Goal: Task Accomplishment & Management: Use online tool/utility

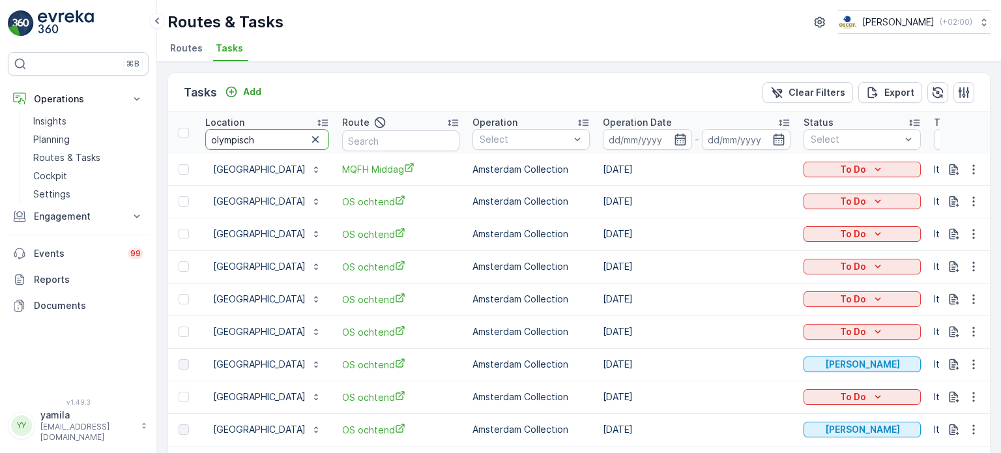
click at [278, 129] on input "olympisch" at bounding box center [267, 139] width 124 height 21
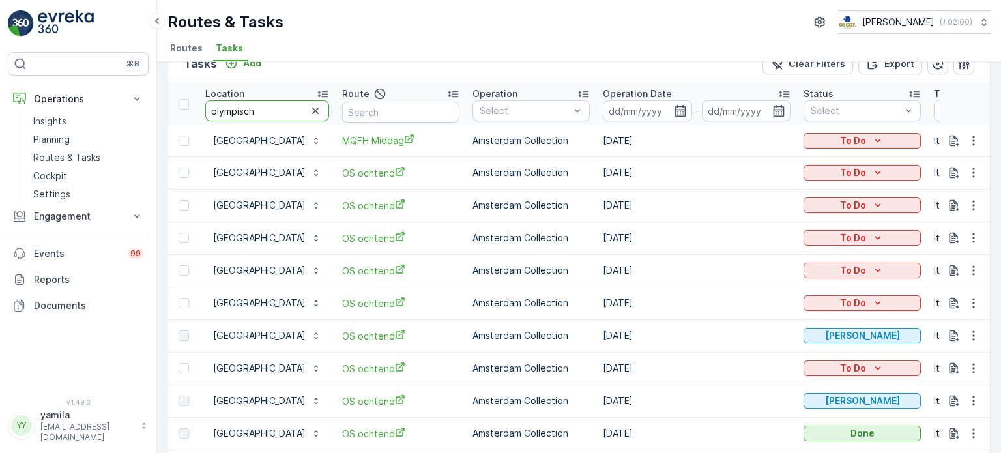
click at [278, 109] on input "olympisch" at bounding box center [267, 110] width 124 height 21
click at [278, 109] on input "g" at bounding box center [267, 110] width 124 height 21
type input "gastropub"
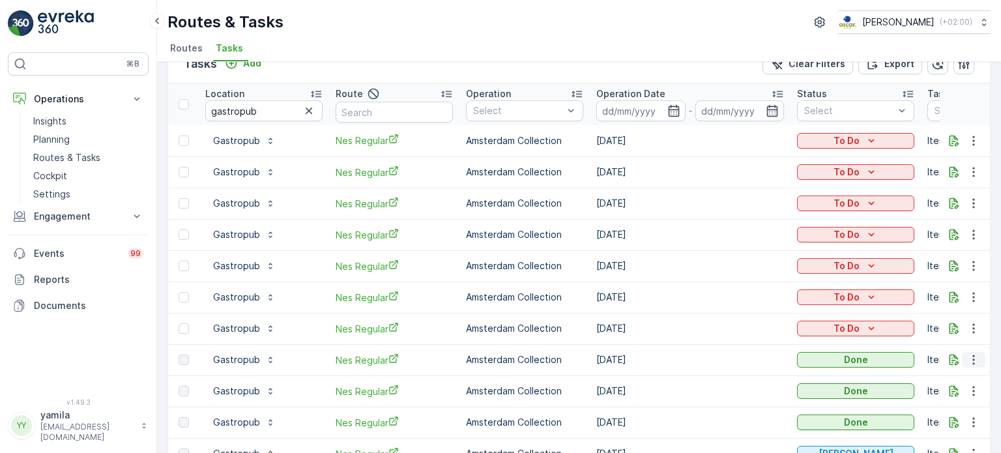
click at [969, 361] on icon "button" at bounding box center [973, 359] width 13 height 13
click at [939, 373] on span "See More Details" at bounding box center [958, 378] width 76 height 13
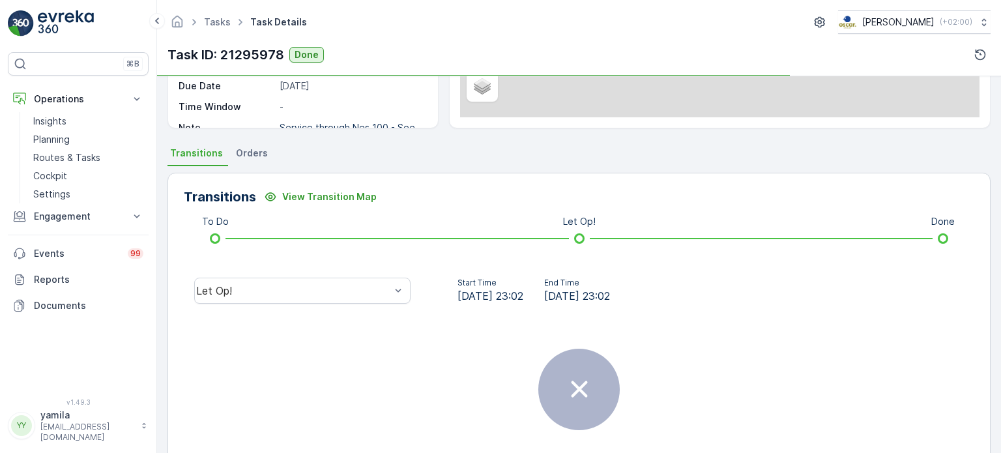
scroll to position [267, 0]
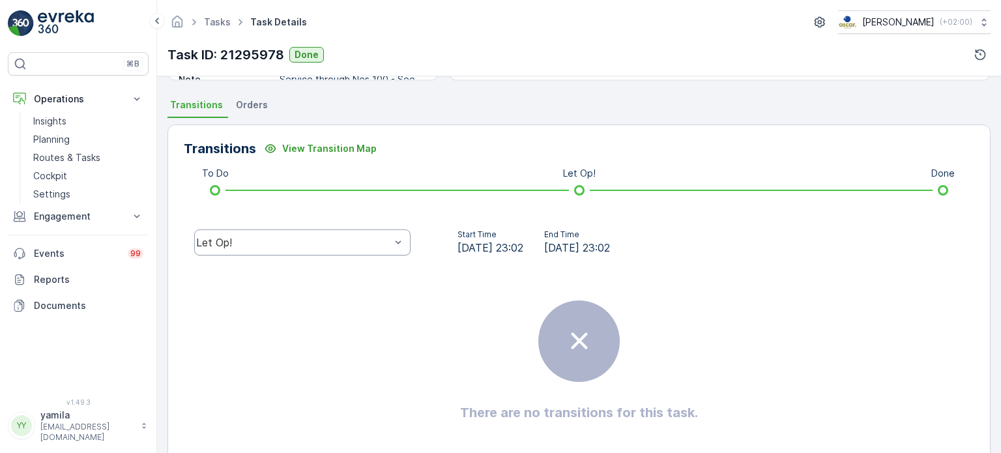
click at [308, 249] on div "Let Op!" at bounding box center [302, 242] width 216 height 26
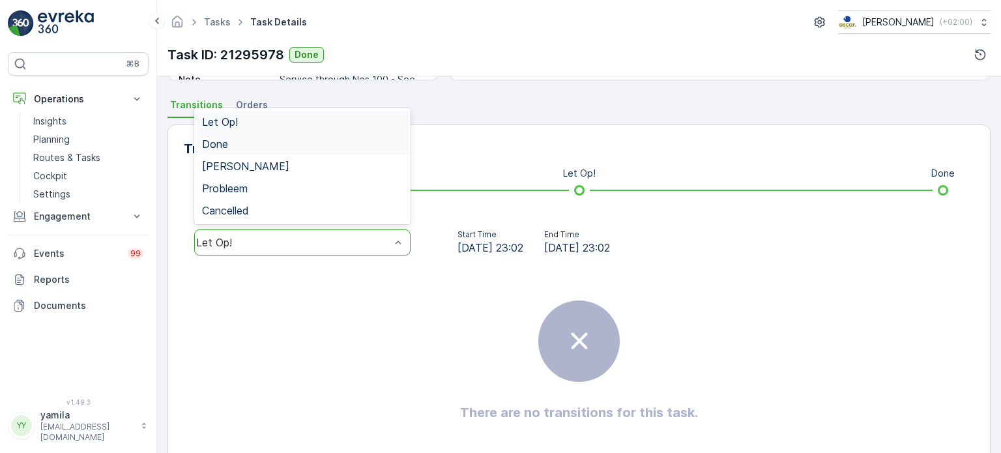
click at [274, 143] on div "Done" at bounding box center [302, 144] width 201 height 12
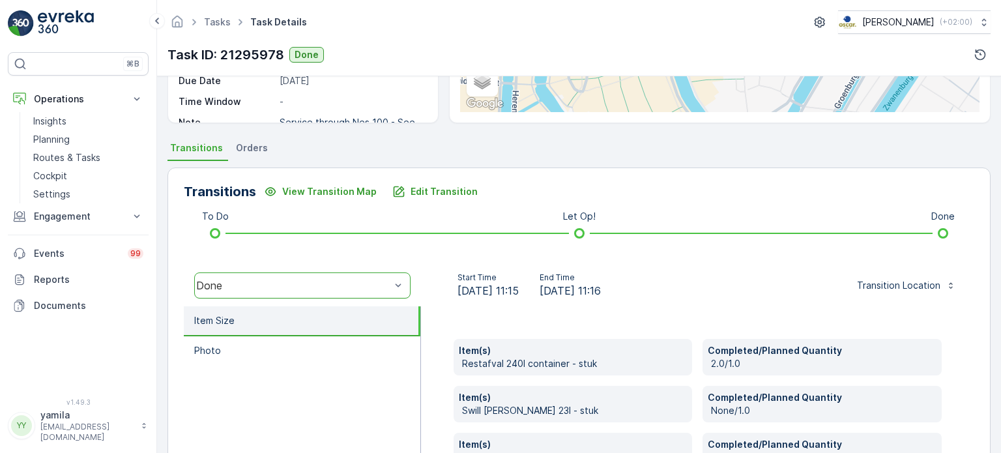
scroll to position [219, 0]
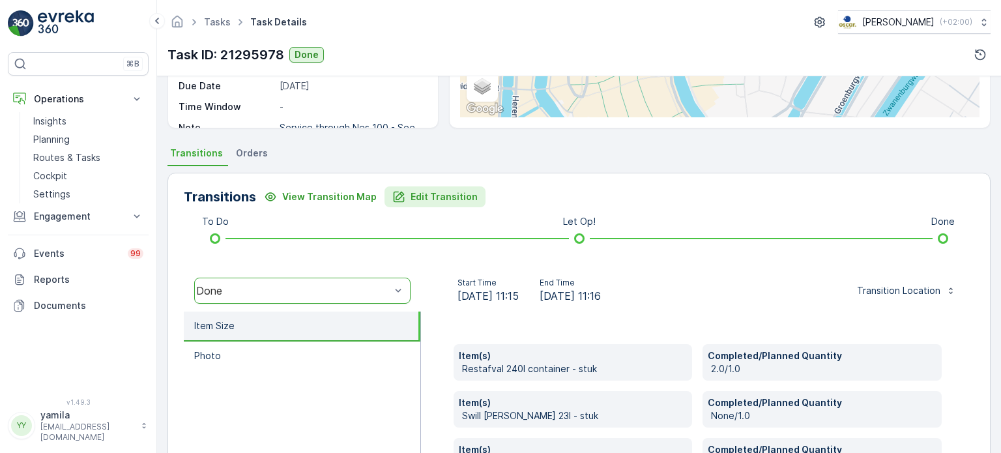
click at [442, 193] on p "Edit Transition" at bounding box center [443, 196] width 67 height 13
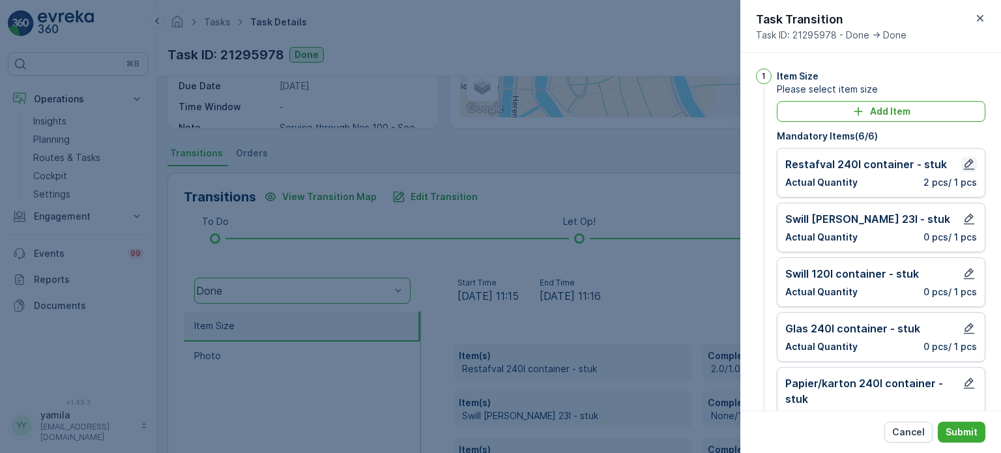
click at [972, 158] on button "button" at bounding box center [969, 164] width 16 height 16
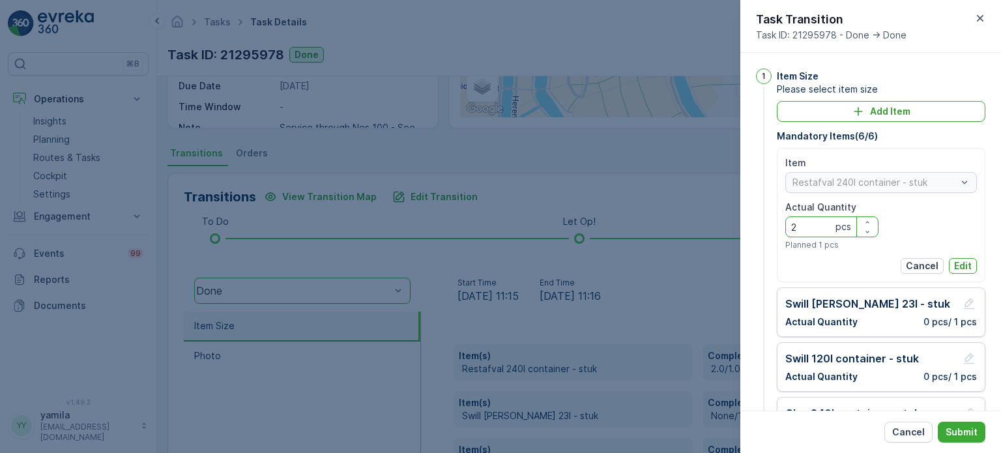
click at [826, 225] on Quantity "2" at bounding box center [831, 226] width 93 height 21
type Quantity "0"
click at [954, 263] on p "Edit" at bounding box center [963, 265] width 18 height 13
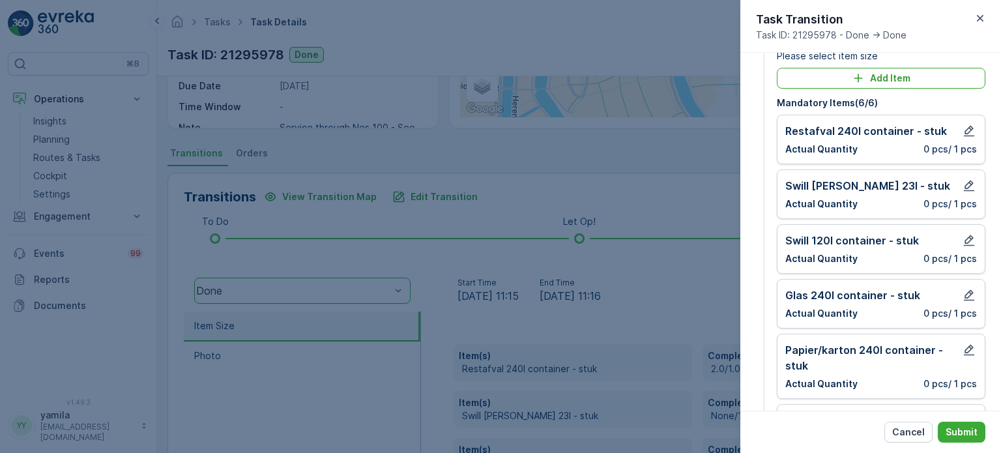
scroll to position [34, 0]
click at [965, 292] on icon "button" at bounding box center [968, 294] width 13 height 13
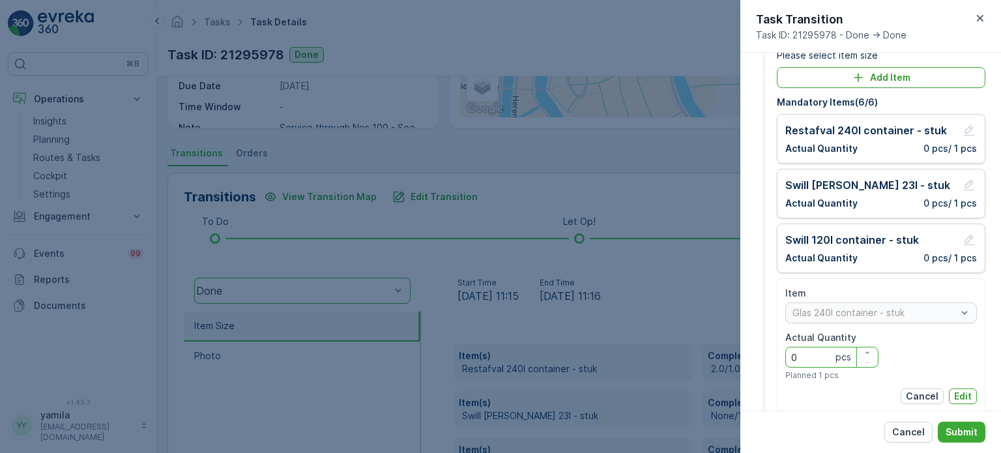
click at [814, 361] on Quantity "0" at bounding box center [831, 357] width 93 height 21
type Quantity "1"
click at [971, 395] on button "Edit" at bounding box center [962, 396] width 28 height 16
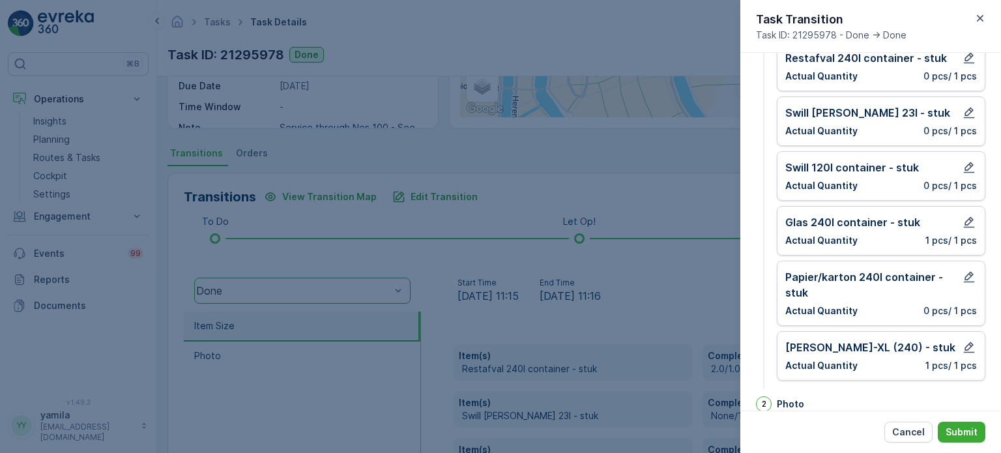
scroll to position [107, 0]
click at [962, 347] on icon "button" at bounding box center [968, 346] width 13 height 13
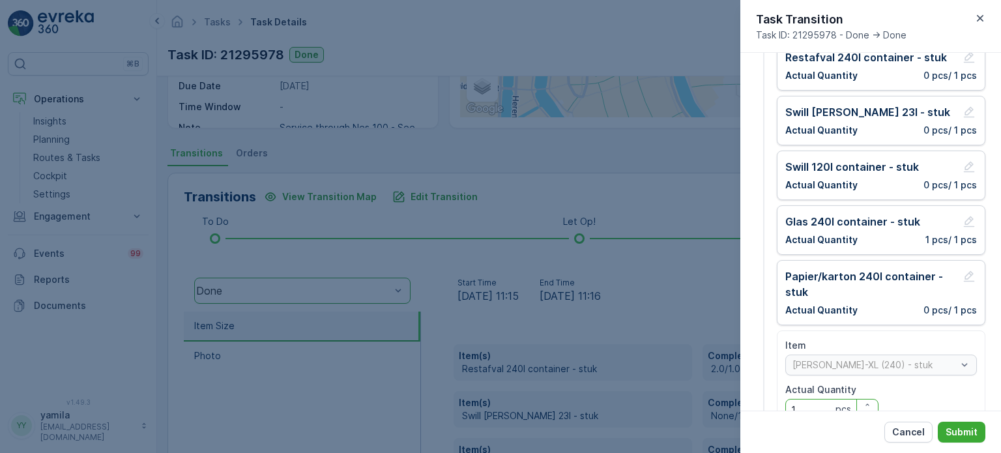
click at [808, 401] on Quantity "1" at bounding box center [831, 409] width 93 height 21
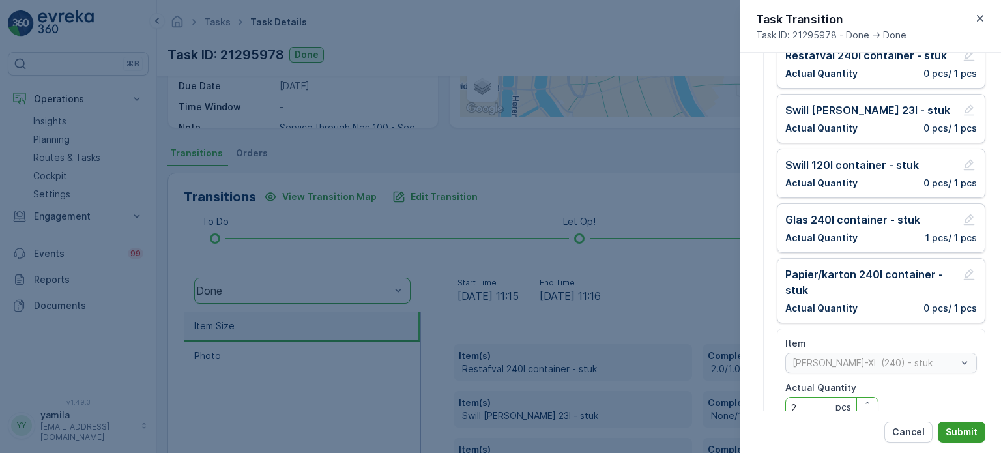
type Quantity "2"
click at [952, 425] on p "Submit" at bounding box center [961, 431] width 32 height 13
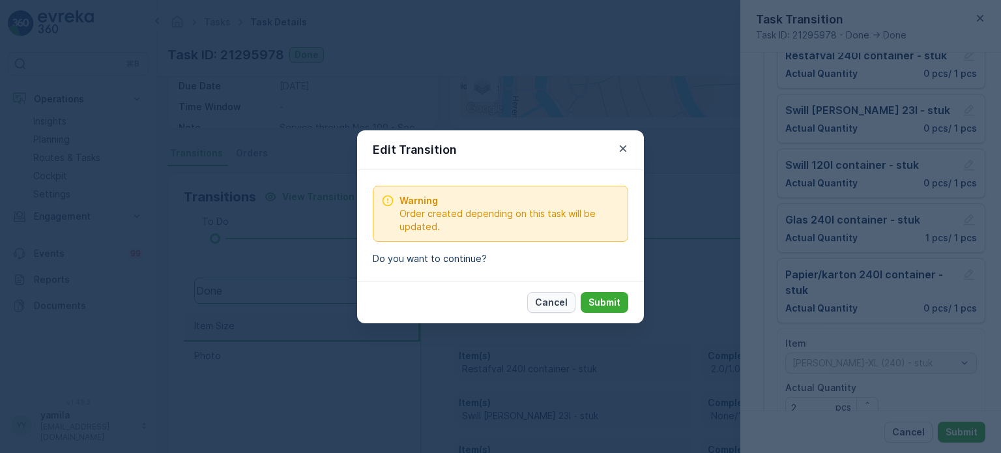
click at [555, 299] on p "Cancel" at bounding box center [551, 302] width 33 height 13
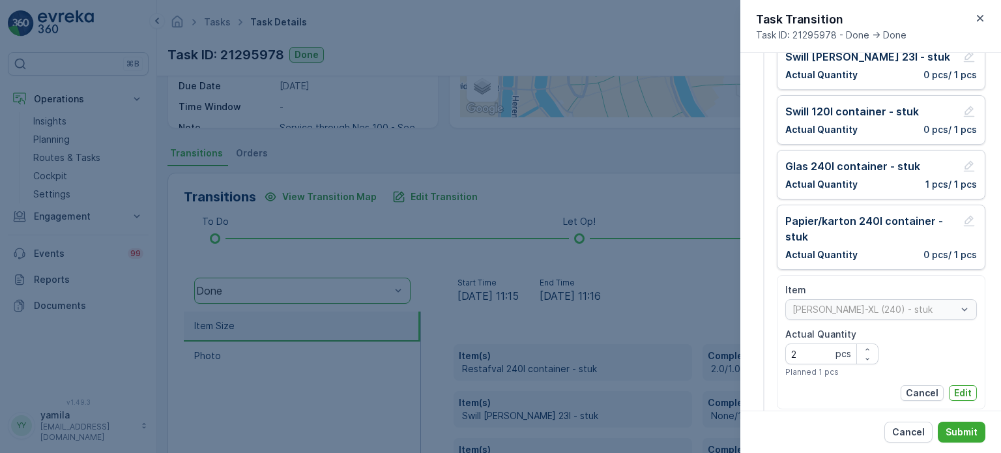
scroll to position [164, 0]
click at [960, 393] on p "Edit" at bounding box center [963, 391] width 18 height 13
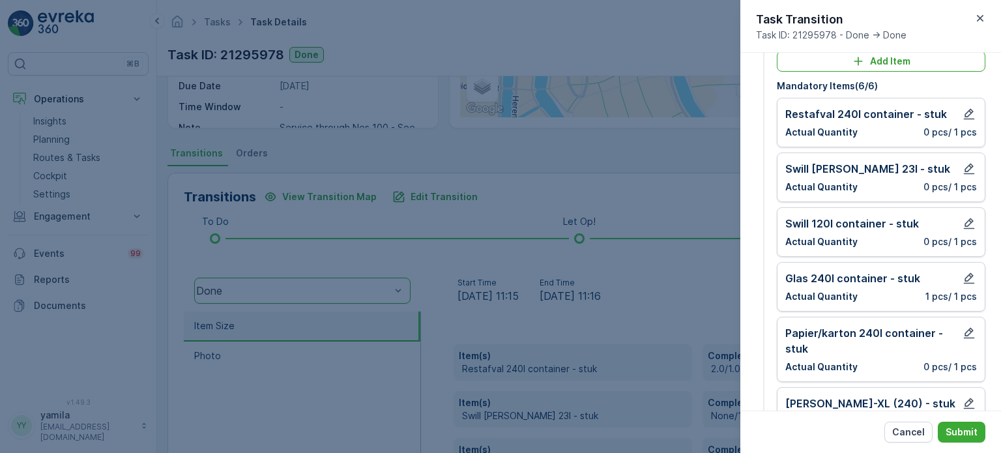
scroll to position [51, 0]
click at [962, 113] on icon "button" at bounding box center [968, 113] width 13 height 13
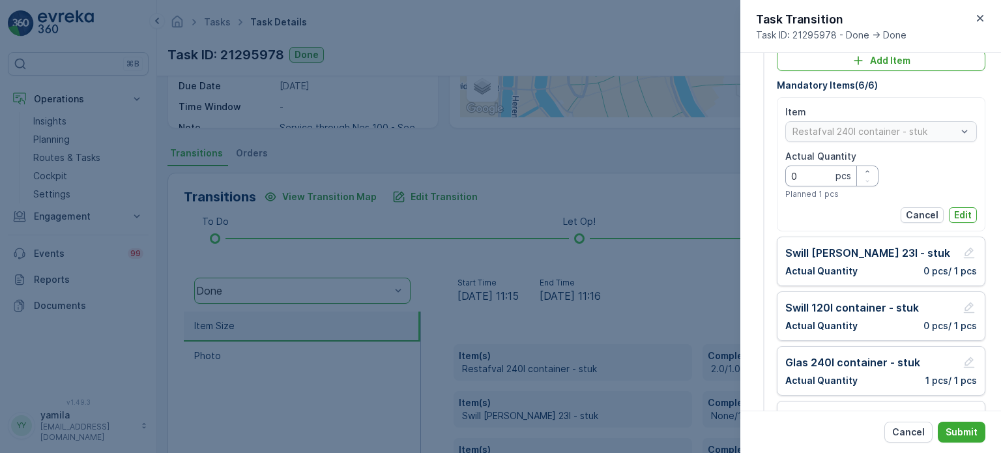
click at [817, 179] on Quantity "0" at bounding box center [831, 175] width 93 height 21
type Quantity "1"
click at [961, 216] on p "Edit" at bounding box center [963, 214] width 18 height 13
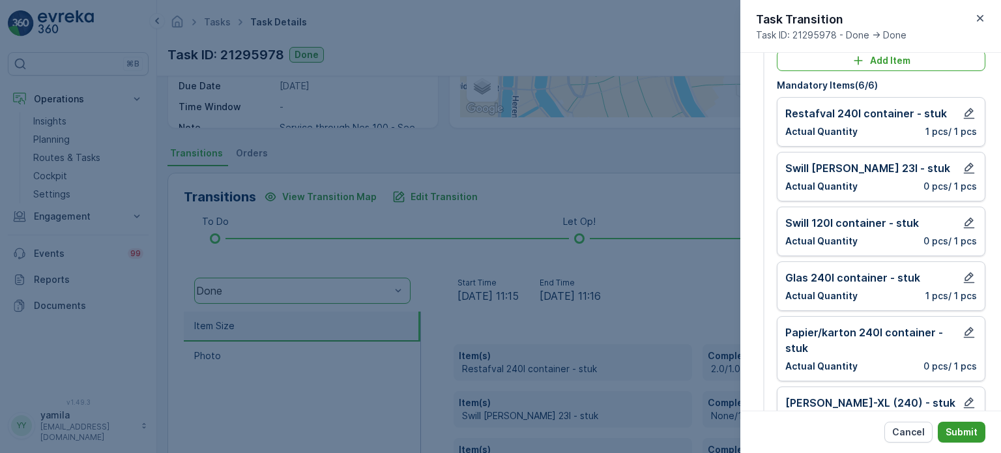
click at [969, 430] on p "Submit" at bounding box center [961, 431] width 32 height 13
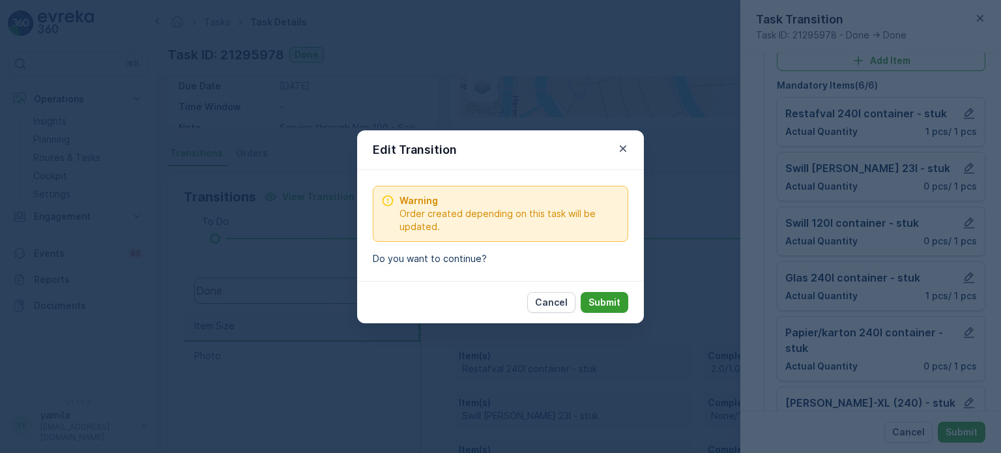
click at [601, 304] on p "Submit" at bounding box center [604, 302] width 32 height 13
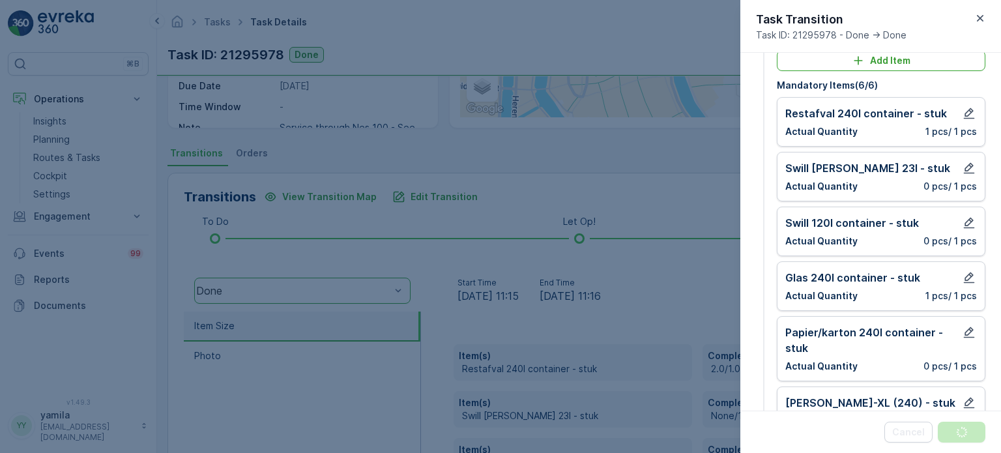
scroll to position [0, 0]
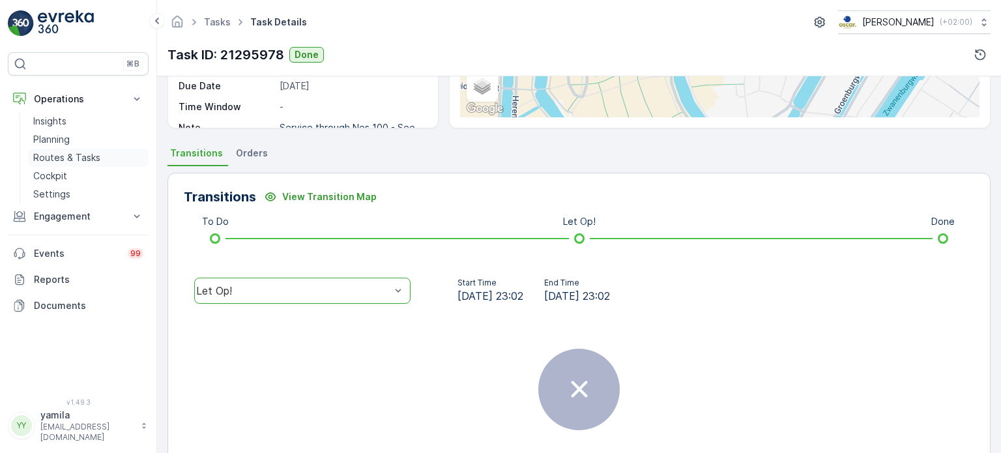
click at [91, 156] on p "Routes & Tasks" at bounding box center [66, 157] width 67 height 13
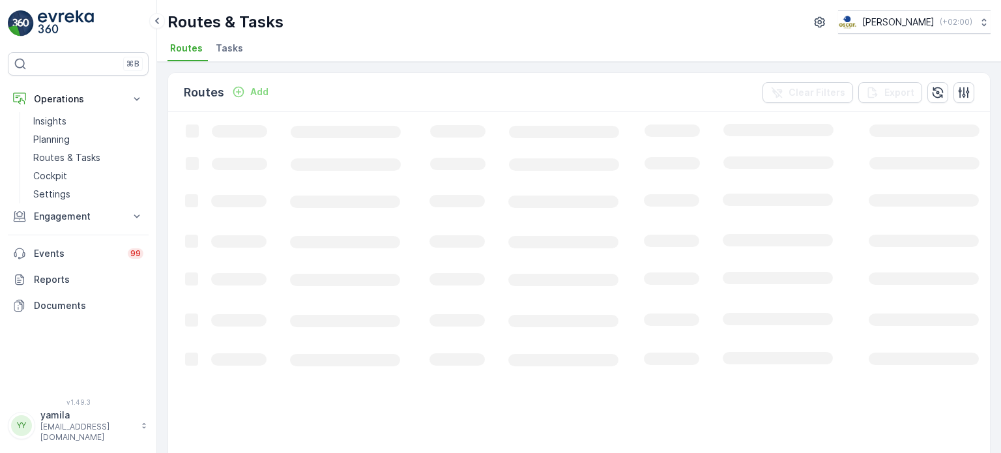
click at [225, 55] on li "Tasks" at bounding box center [230, 50] width 35 height 22
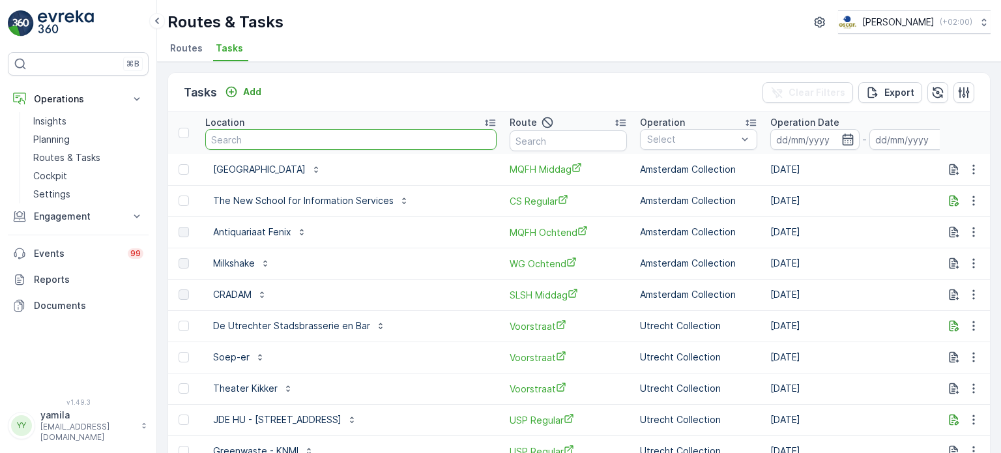
click at [258, 140] on input "text" at bounding box center [350, 139] width 291 height 21
type input "productie locatie"
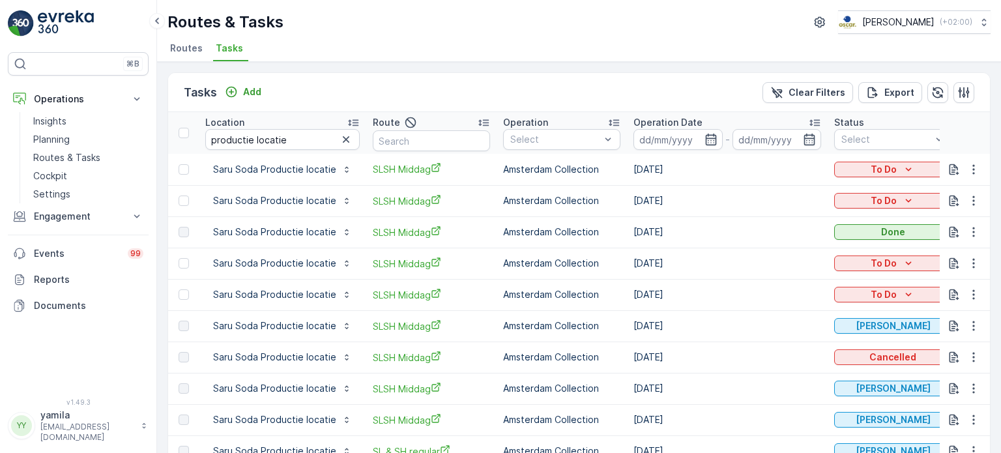
click at [276, 135] on input "productie locatie" at bounding box center [282, 139] width 154 height 21
type input "dolcetto"
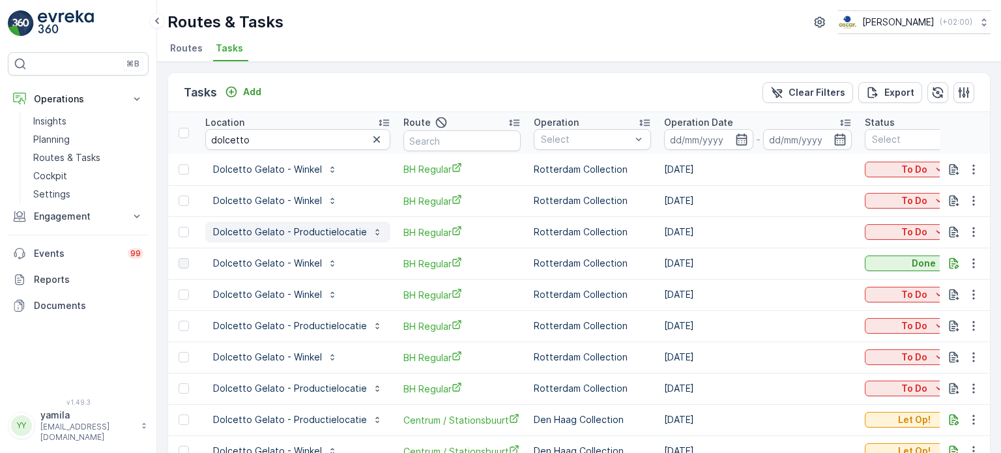
click at [285, 230] on p "Dolcetto Gelato - Productielocatie" at bounding box center [290, 231] width 154 height 13
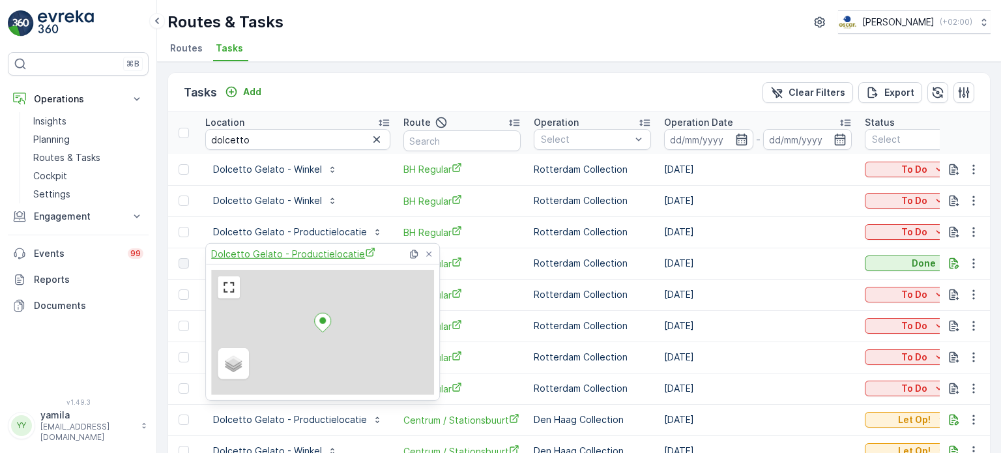
click at [276, 249] on span "Dolcetto Gelato - Productielocatie" at bounding box center [293, 254] width 164 height 14
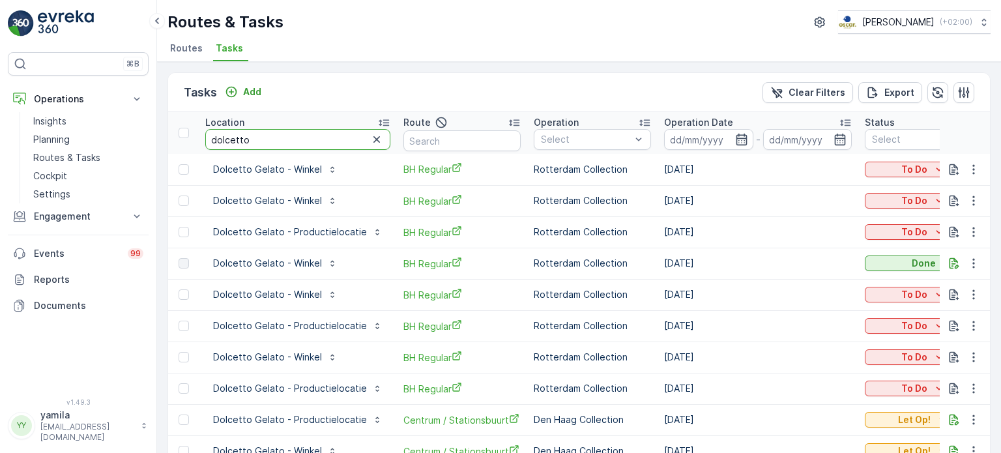
click at [274, 145] on input "dolcetto" at bounding box center [297, 139] width 185 height 21
type input "bar bet"
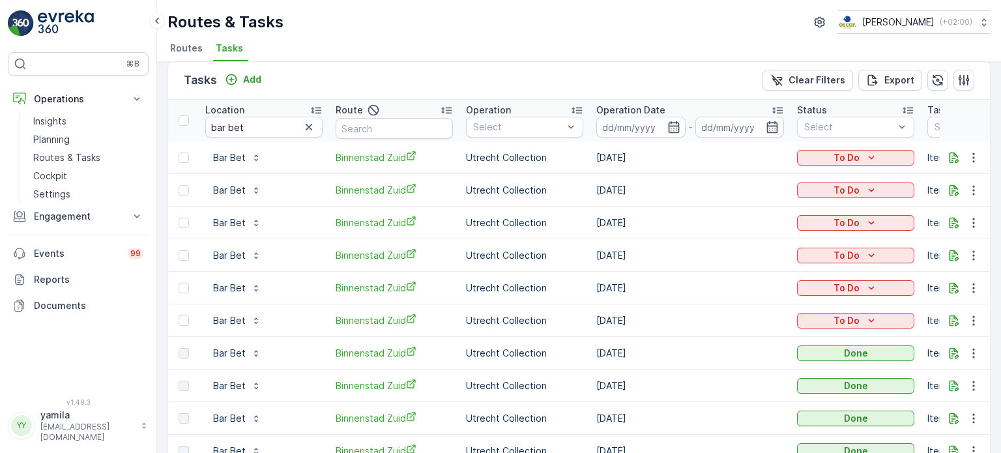
scroll to position [13, 0]
click at [383, 322] on span "Binnenstad Zuid" at bounding box center [393, 320] width 117 height 14
click at [99, 159] on link "Routes & Tasks" at bounding box center [88, 158] width 121 height 18
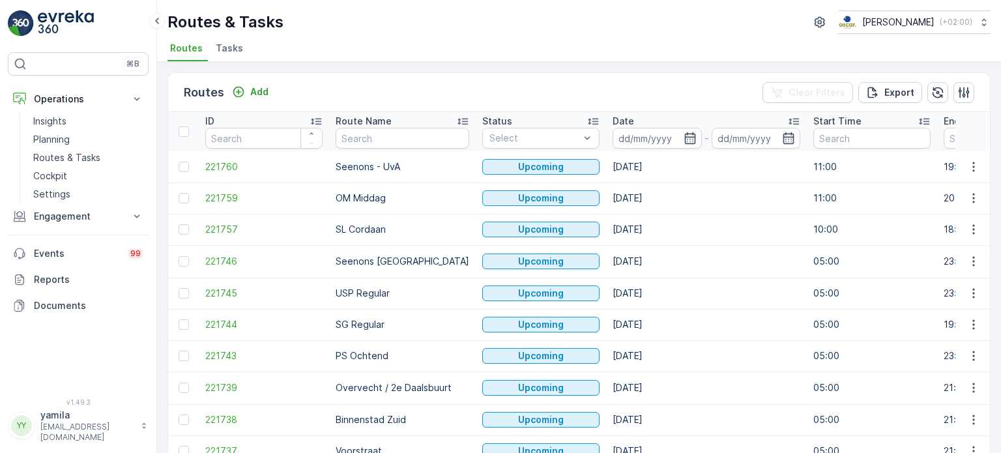
click at [243, 51] on li "Tasks" at bounding box center [230, 50] width 35 height 22
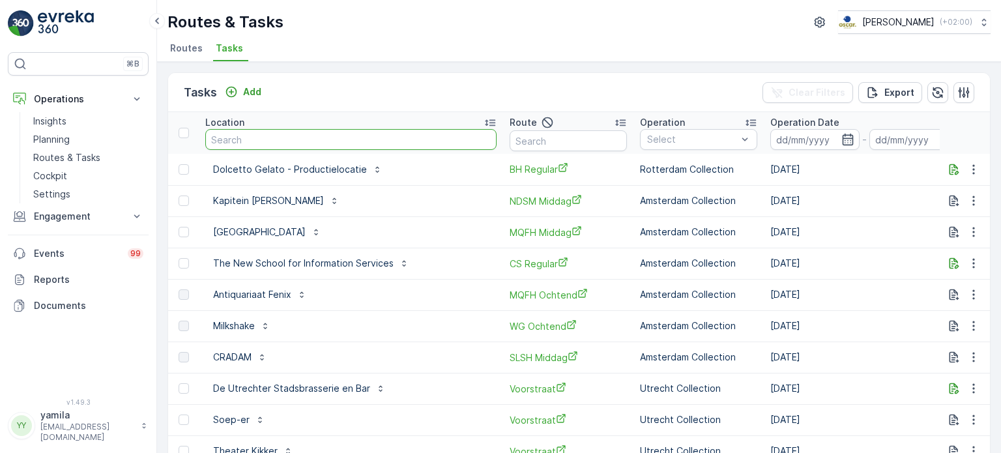
click at [249, 139] on input "text" at bounding box center [350, 139] width 291 height 21
type input "a"
type input "pariqet"
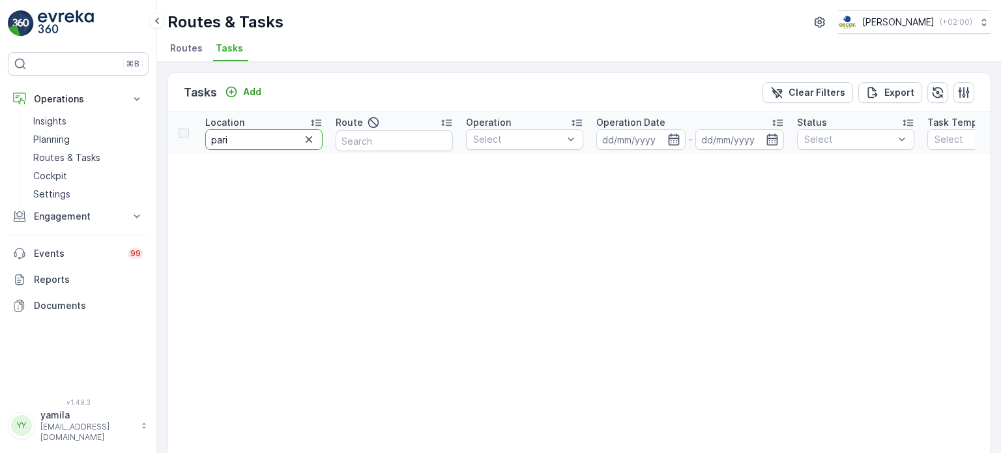
click at [253, 141] on input "pari" at bounding box center [263, 139] width 117 height 21
type input "parqiet"
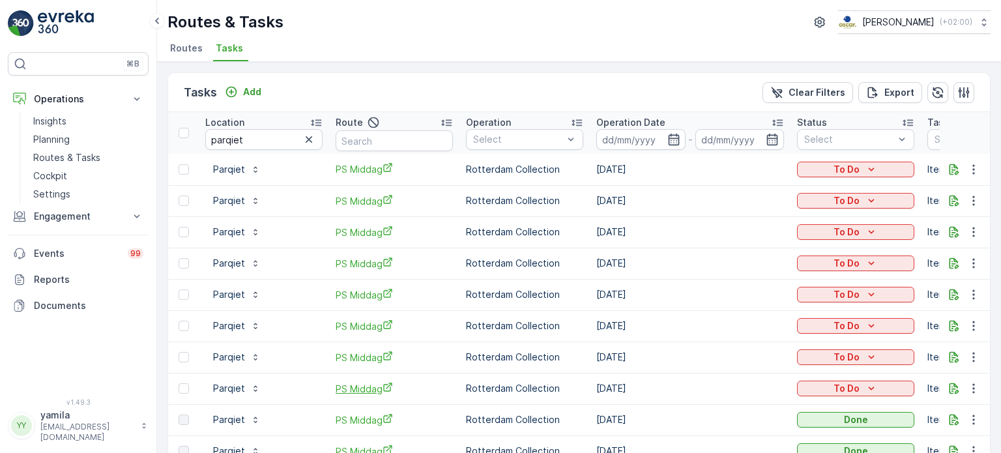
click at [369, 392] on span "PS Middag" at bounding box center [393, 389] width 117 height 14
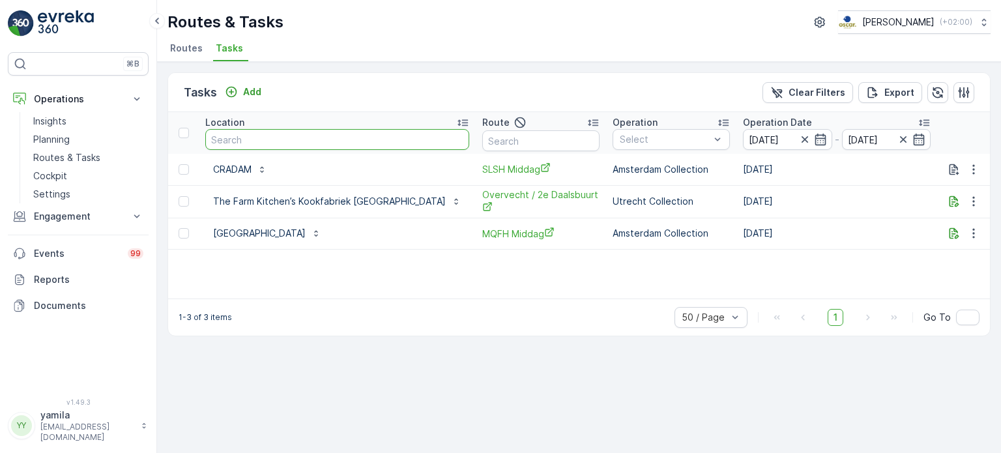
click at [255, 135] on input "text" at bounding box center [337, 139] width 264 height 21
click at [60, 162] on p "Routes & Tasks" at bounding box center [66, 157] width 67 height 13
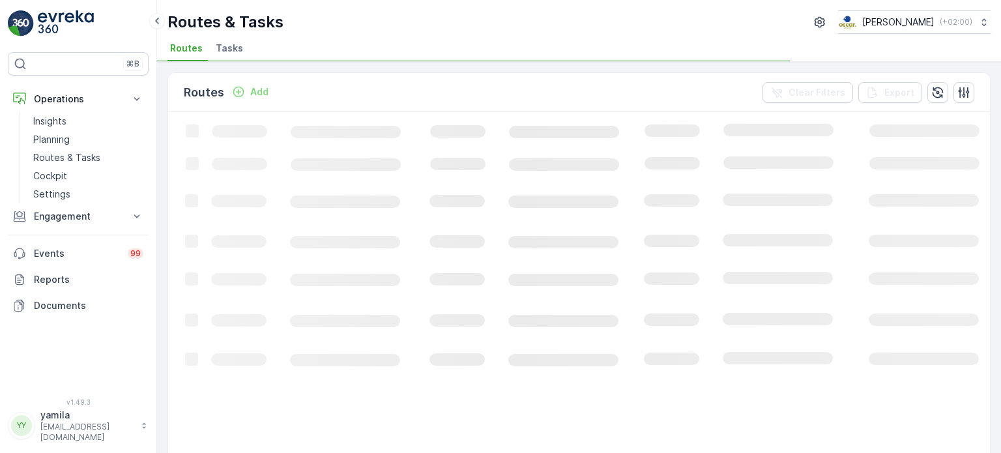
click at [216, 39] on li "Tasks" at bounding box center [230, 50] width 35 height 22
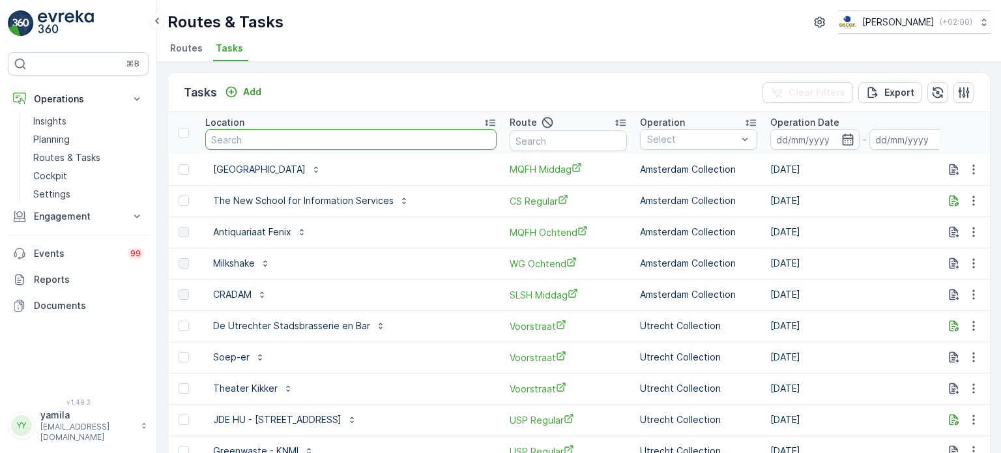
click at [281, 135] on input "text" at bounding box center [350, 139] width 291 height 21
type input "frascati"
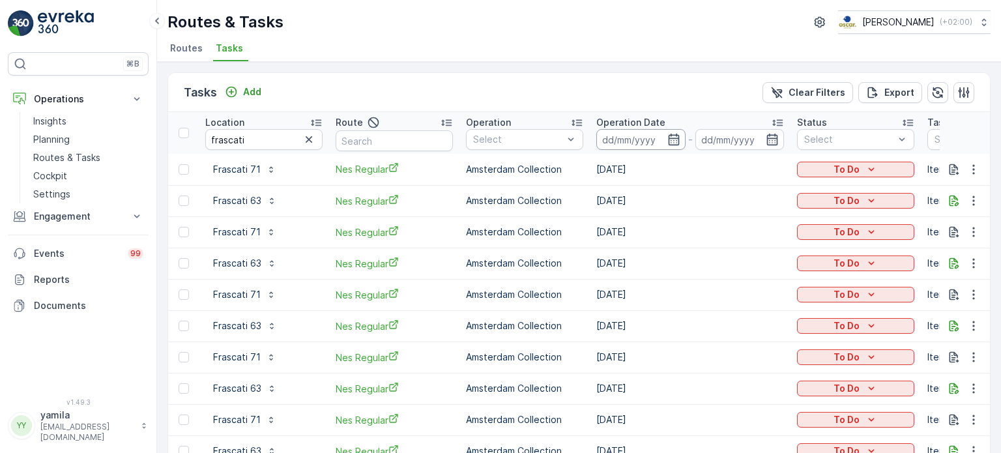
click at [625, 143] on input at bounding box center [640, 139] width 89 height 21
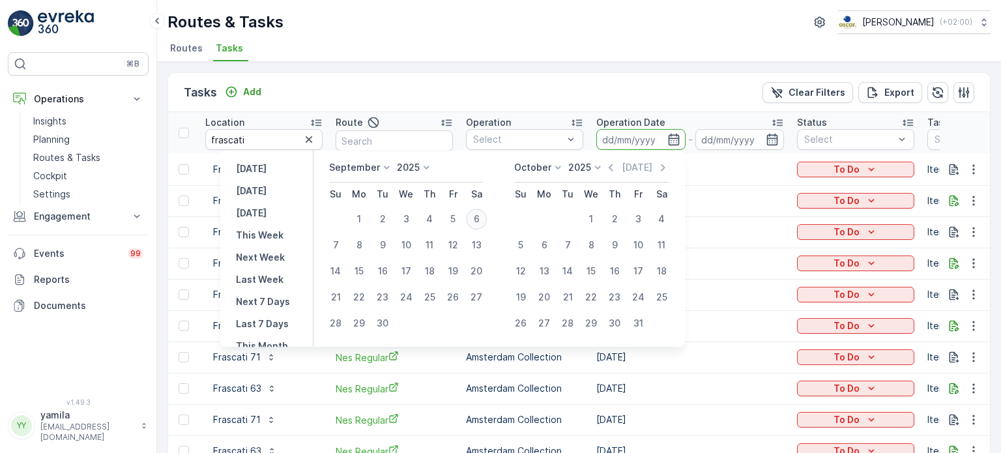
click at [479, 213] on div "6" at bounding box center [476, 218] width 21 height 21
type input "[DATE]"
click at [479, 213] on div "6" at bounding box center [476, 218] width 21 height 21
type input "[DATE]"
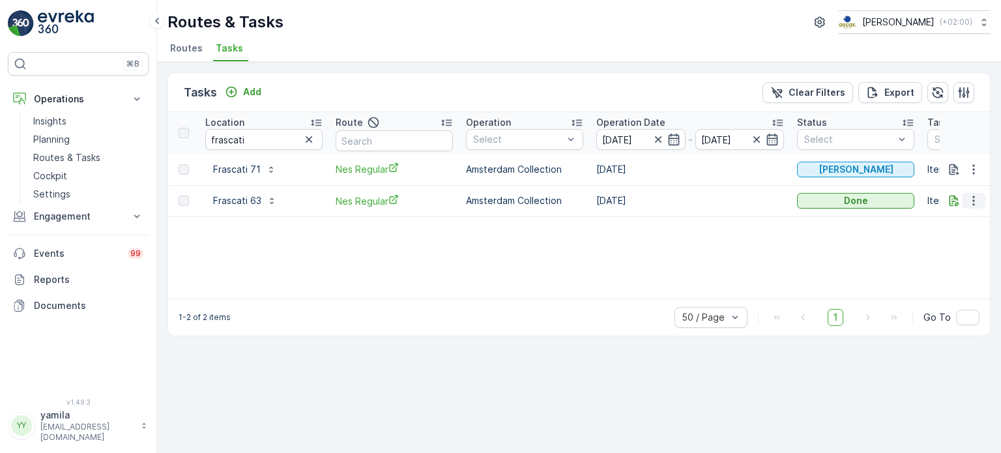
click at [975, 199] on icon "button" at bounding box center [973, 200] width 13 height 13
click at [960, 216] on span "See More Details" at bounding box center [958, 219] width 76 height 13
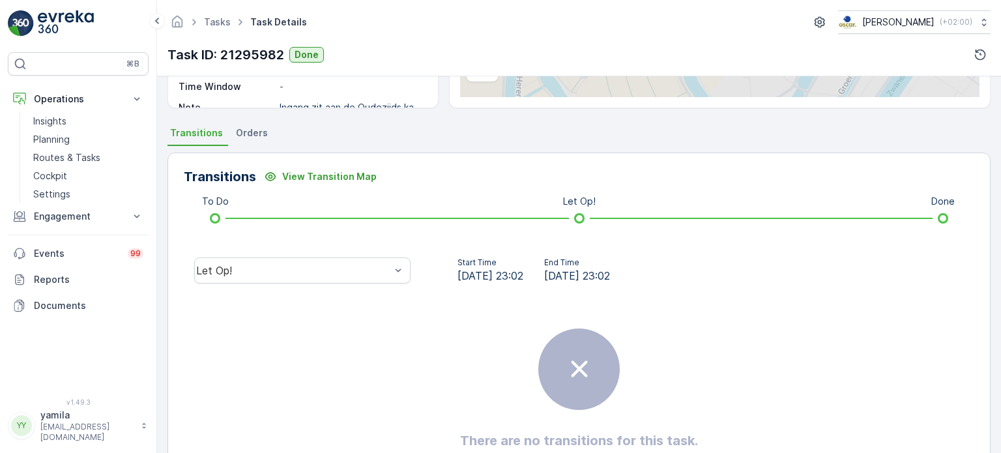
scroll to position [245, 0]
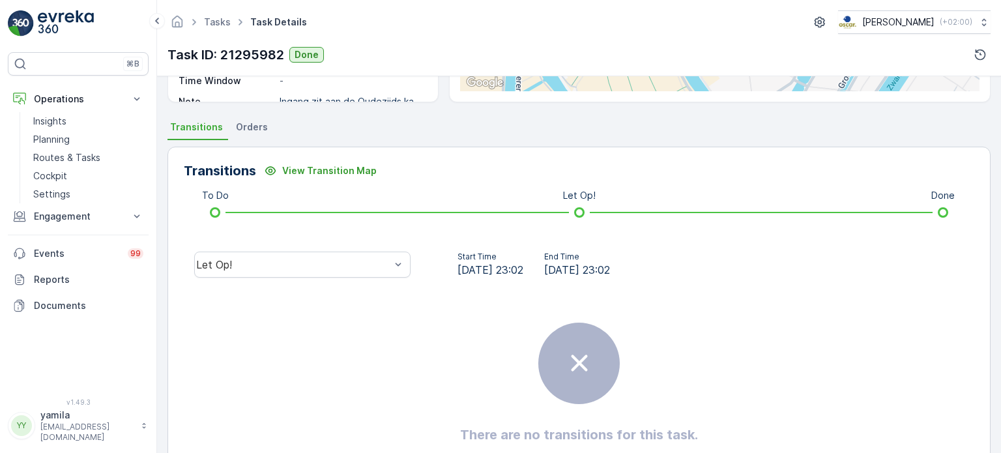
click at [386, 279] on div "Let Op!" at bounding box center [302, 265] width 237 height 42
click at [386, 278] on div "Let Op!" at bounding box center [302, 265] width 237 height 42
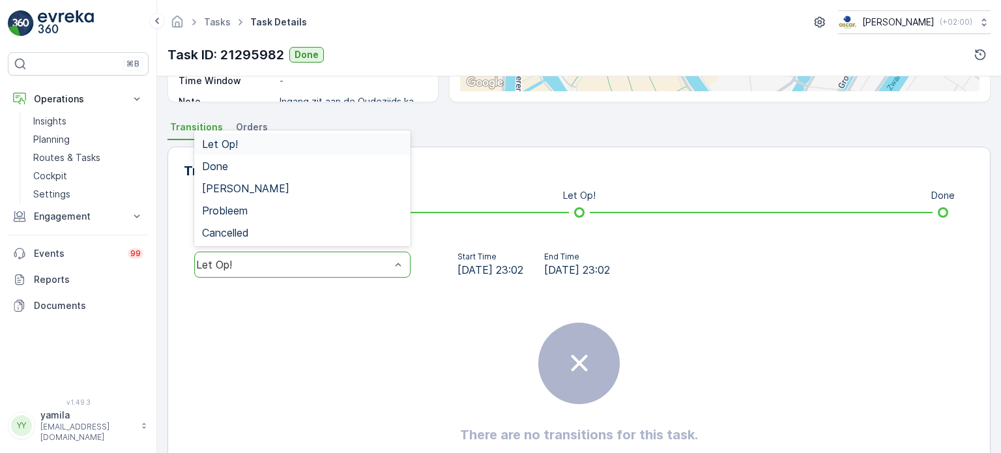
click at [384, 272] on div "Let Op!" at bounding box center [302, 264] width 216 height 26
click at [371, 167] on div "Done" at bounding box center [302, 166] width 201 height 12
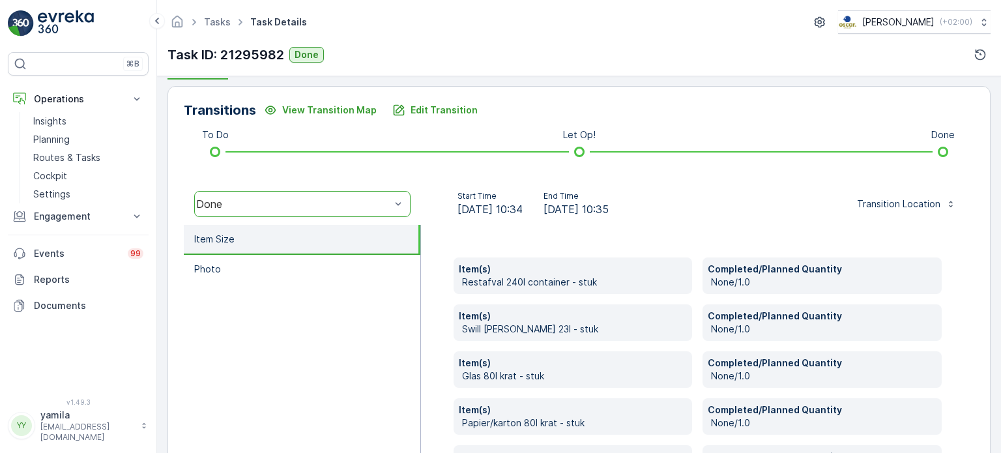
scroll to position [305, 0]
click at [418, 111] on p "Edit Transition" at bounding box center [443, 110] width 67 height 13
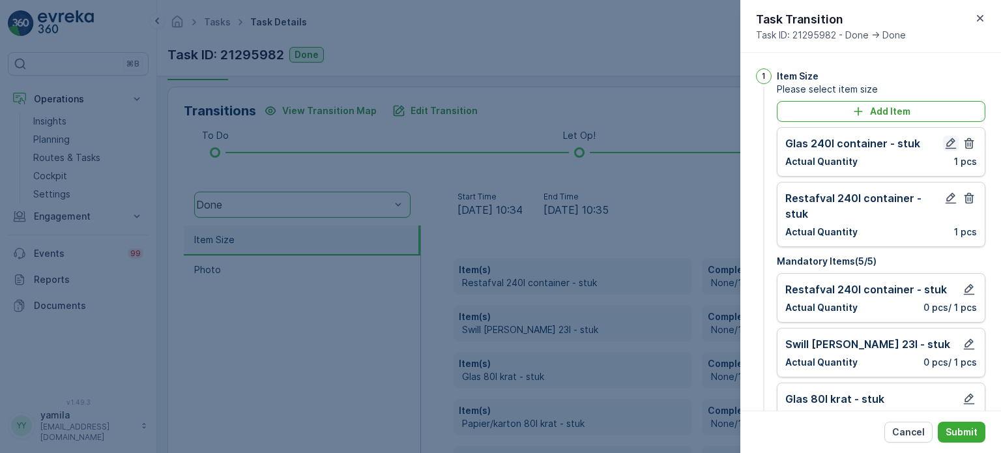
click at [948, 141] on icon "button" at bounding box center [950, 143] width 13 height 13
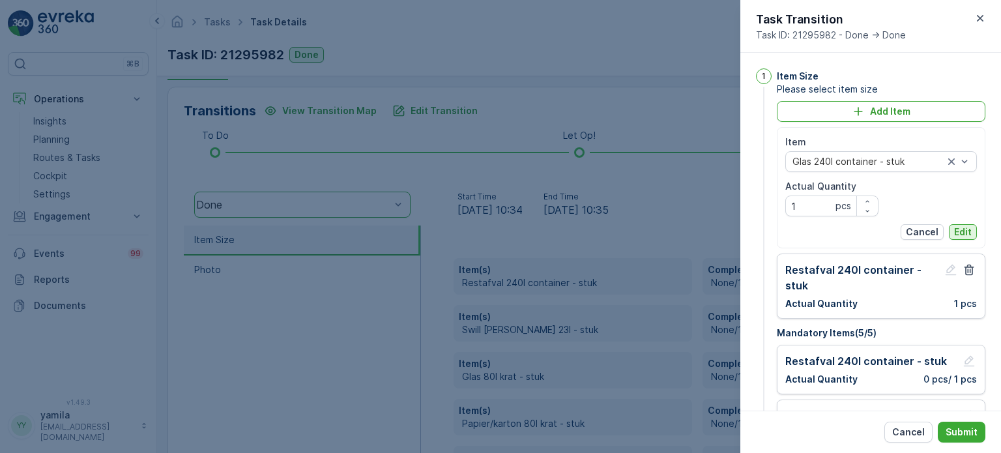
click at [956, 231] on p "Edit" at bounding box center [963, 231] width 18 height 13
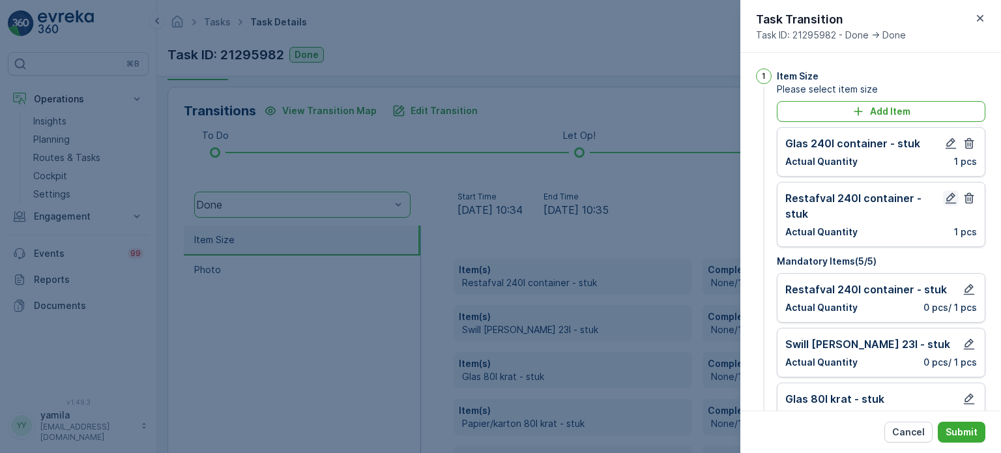
click at [944, 195] on icon "button" at bounding box center [950, 198] width 13 height 13
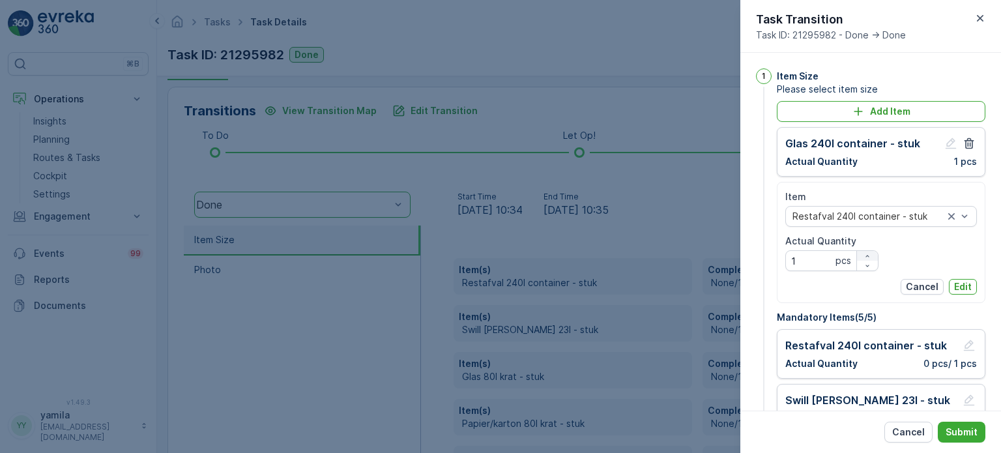
click at [866, 255] on icon "button" at bounding box center [866, 256] width 3 height 2
click at [878, 266] on div "Item Restafval 240l container - stuk Actual Quantity 3 pcs" at bounding box center [881, 230] width 192 height 81
click at [872, 265] on div "button" at bounding box center [867, 266] width 21 height 8
type Quantity "2"
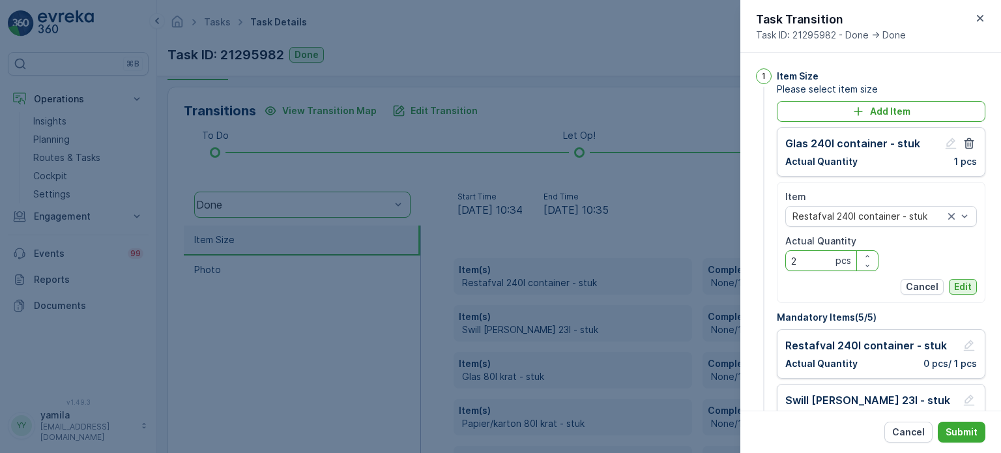
click at [969, 291] on button "Edit" at bounding box center [962, 287] width 28 height 16
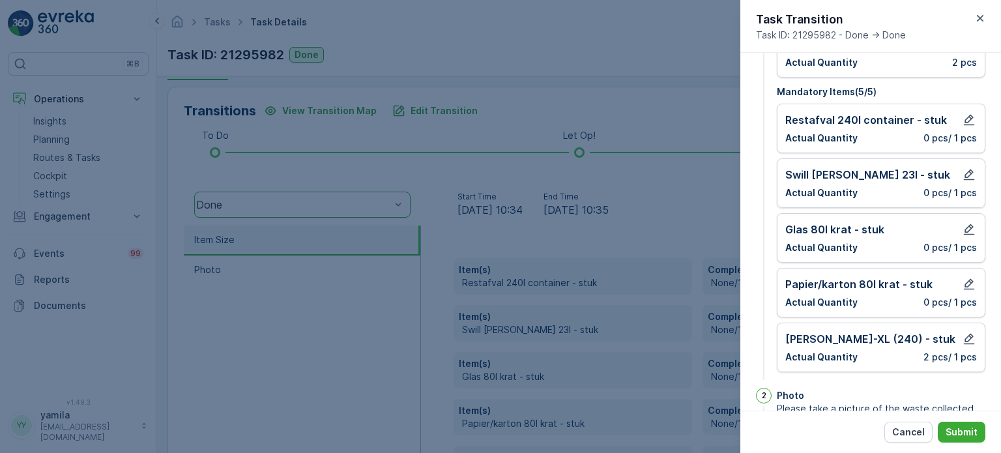
scroll to position [218, 0]
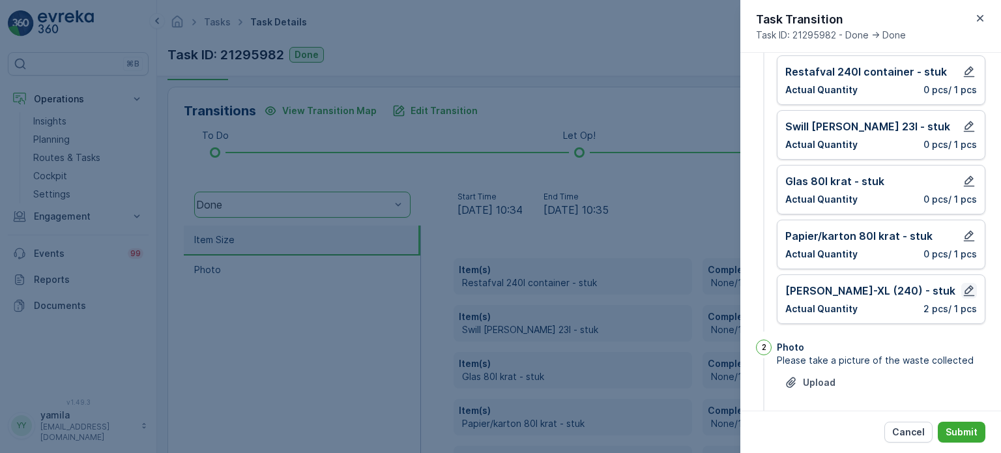
click at [967, 290] on icon "button" at bounding box center [968, 290] width 13 height 13
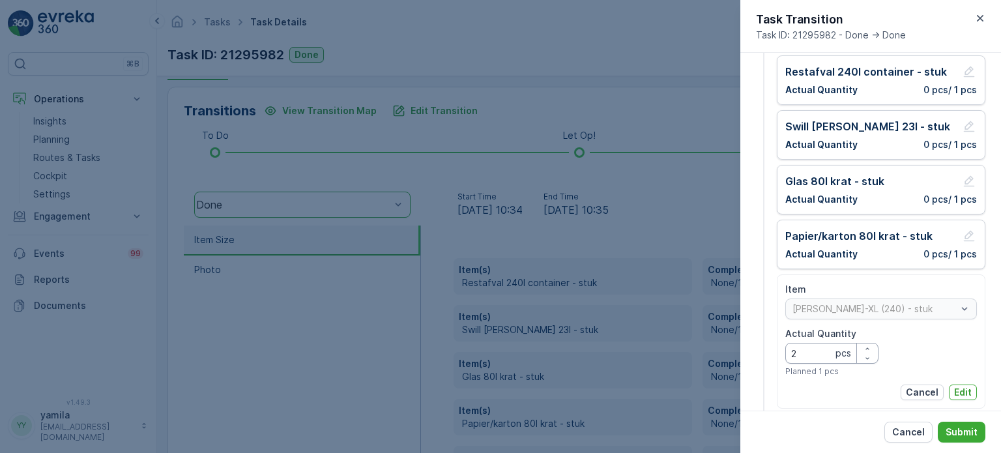
click at [826, 360] on Quantity "2" at bounding box center [831, 353] width 93 height 21
type Quantity "1"
click at [957, 386] on p "Edit" at bounding box center [963, 392] width 18 height 13
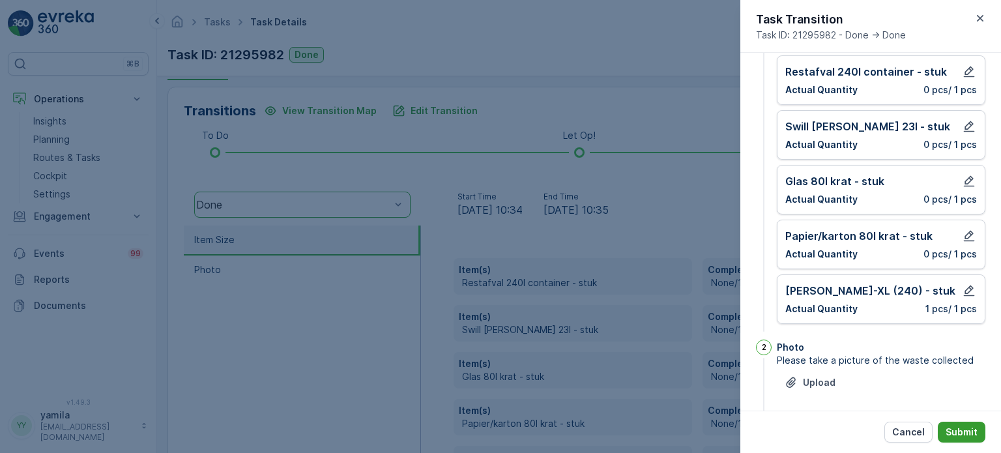
click at [958, 435] on p "Submit" at bounding box center [961, 431] width 32 height 13
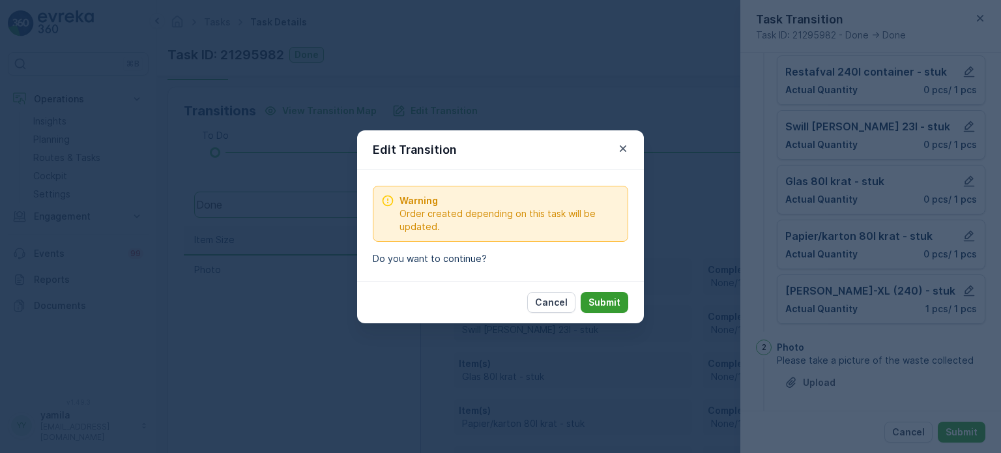
click at [610, 311] on button "Submit" at bounding box center [604, 302] width 48 height 21
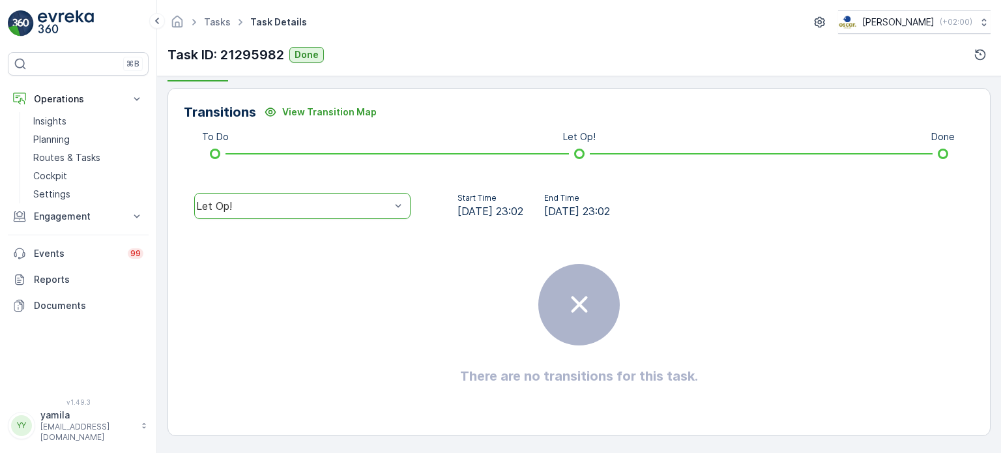
scroll to position [302, 0]
click at [73, 169] on link "Cockpit" at bounding box center [88, 176] width 121 height 18
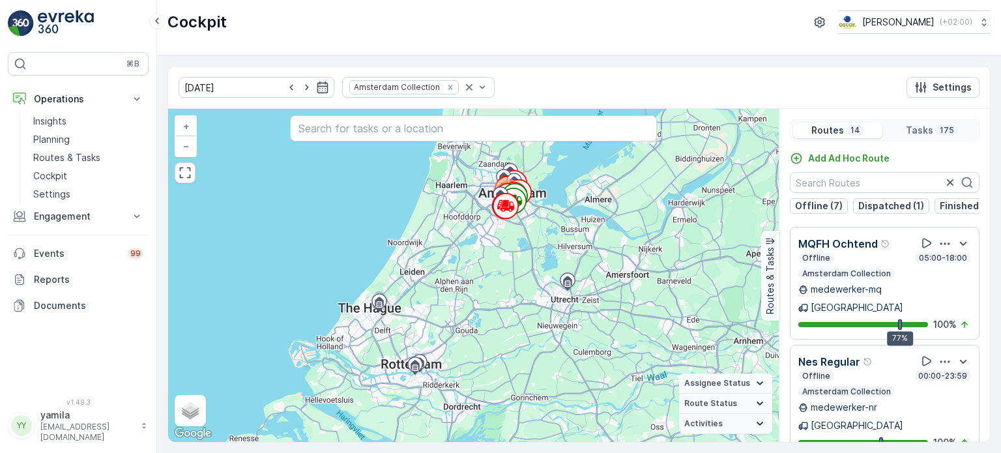
scroll to position [32, 0]
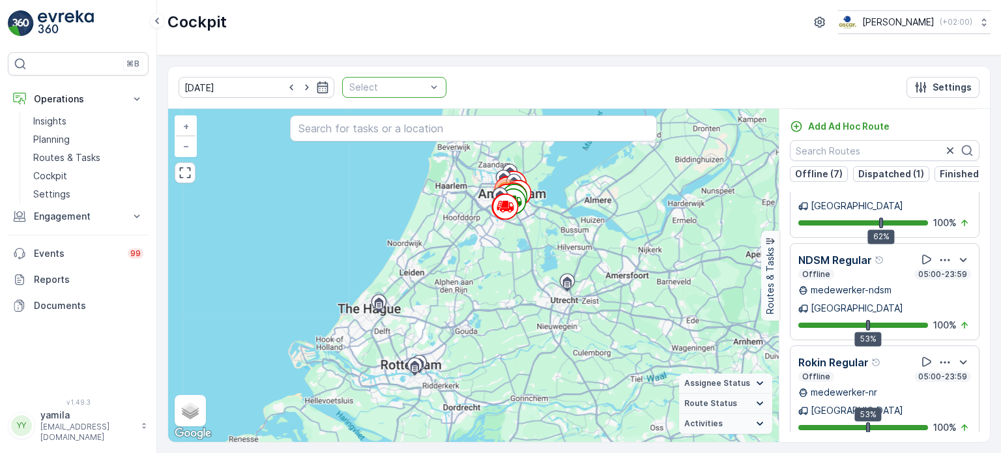
scroll to position [939, 0]
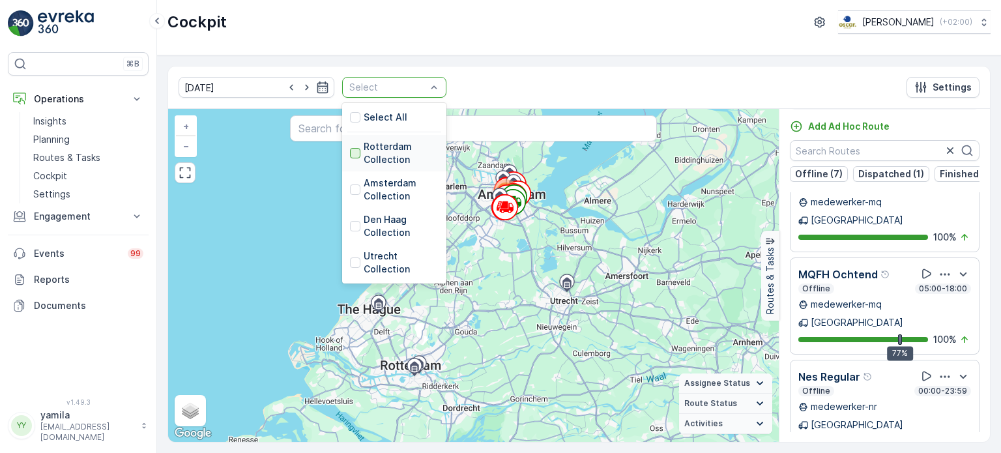
click at [350, 148] on div at bounding box center [355, 153] width 10 height 10
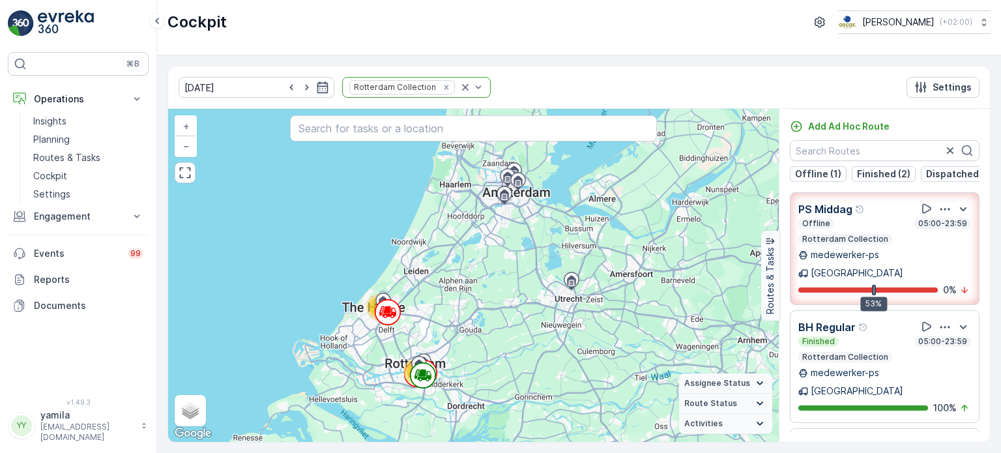
scroll to position [160, 0]
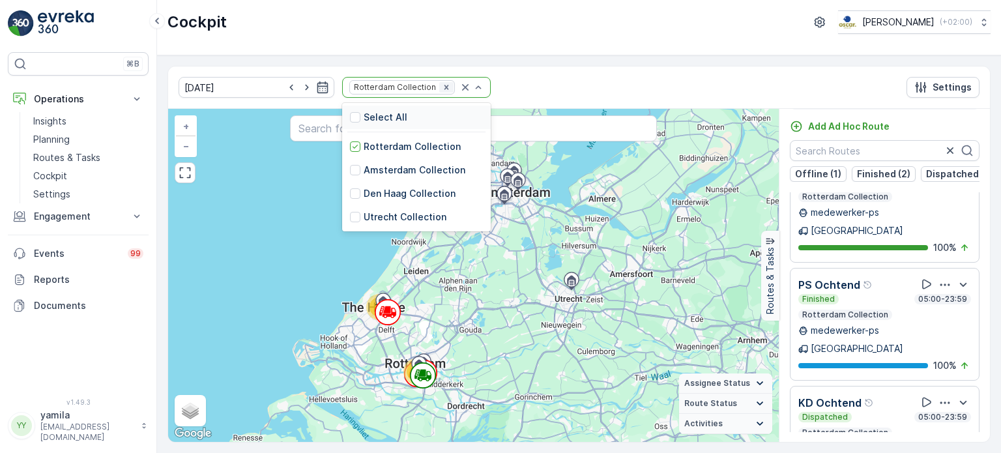
drag, startPoint x: 438, startPoint y: 96, endPoint x: 423, endPoint y: 87, distance: 17.0
click at [423, 87] on div "Rotterdam Collection" at bounding box center [416, 87] width 149 height 21
click at [442, 87] on icon "Remove Rotterdam Collection" at bounding box center [446, 87] width 9 height 9
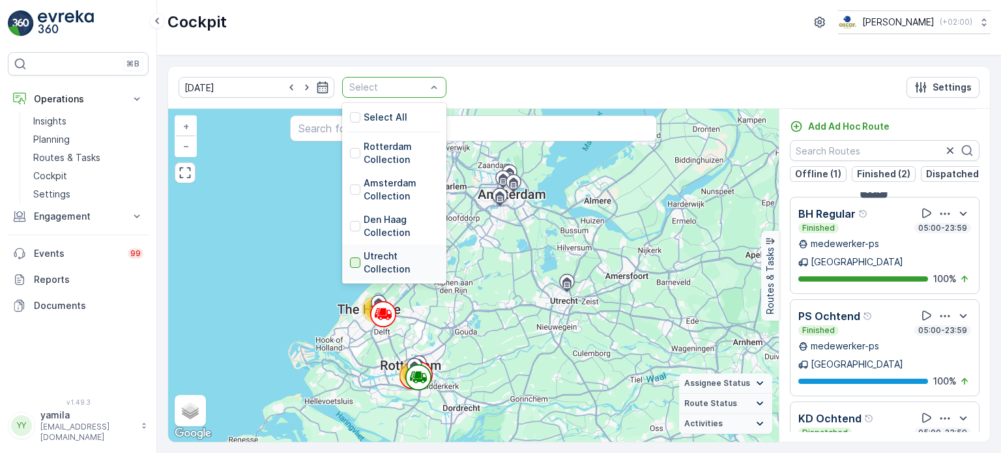
click at [350, 264] on div at bounding box center [355, 262] width 10 height 10
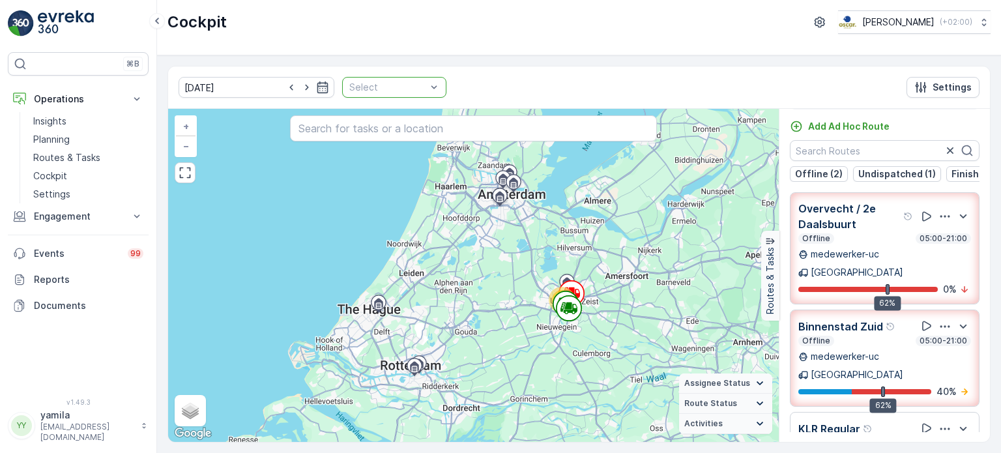
drag, startPoint x: 431, startPoint y: 89, endPoint x: 408, endPoint y: 87, distance: 22.2
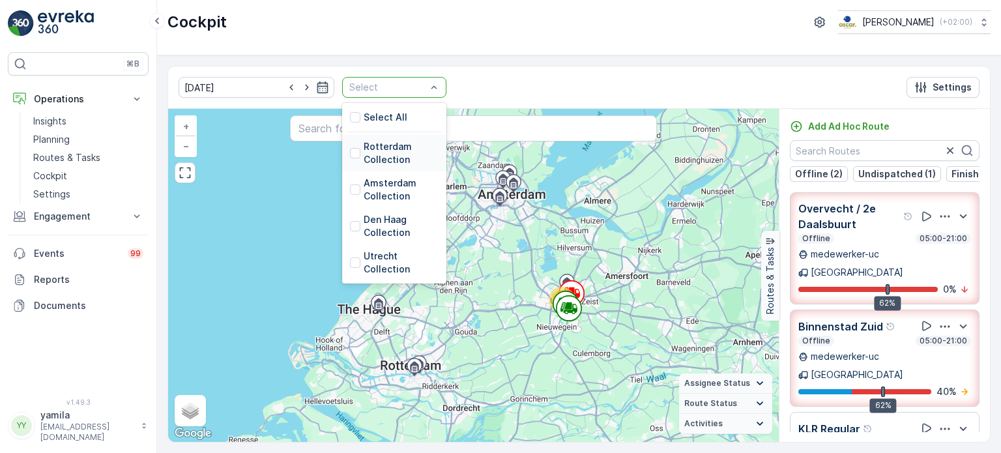
click at [350, 159] on div "Rotterdam Collection" at bounding box center [394, 153] width 89 height 26
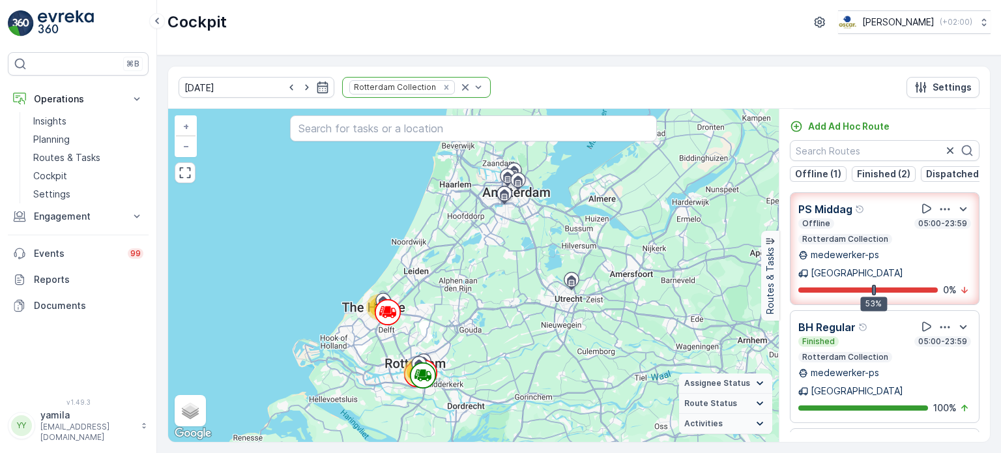
scroll to position [160, 0]
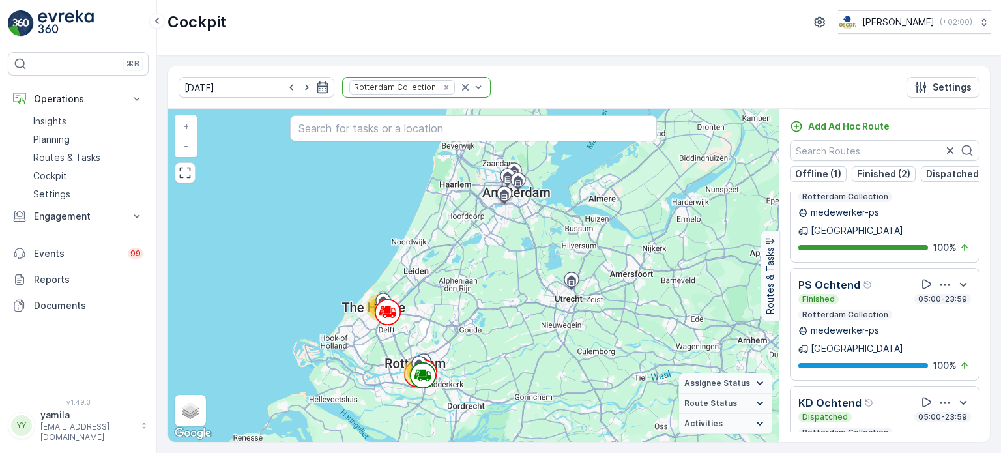
scroll to position [98, 0]
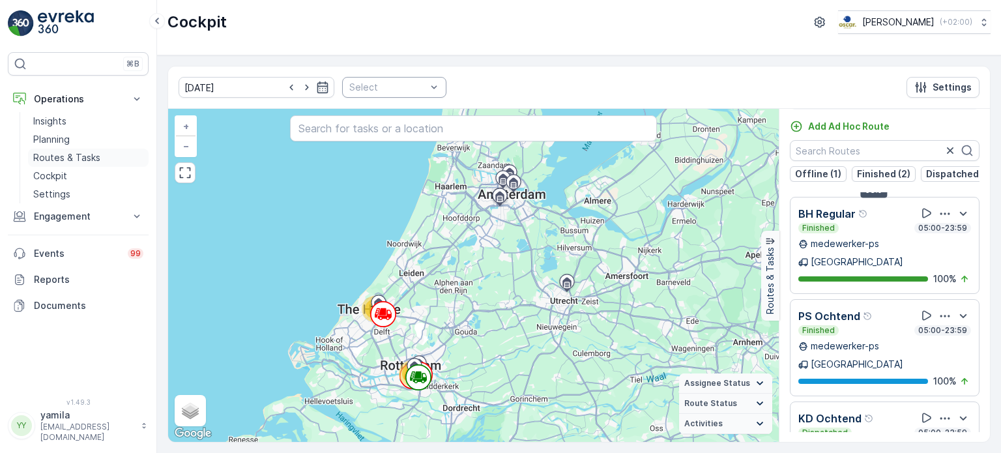
click at [65, 162] on p "Routes & Tasks" at bounding box center [66, 157] width 67 height 13
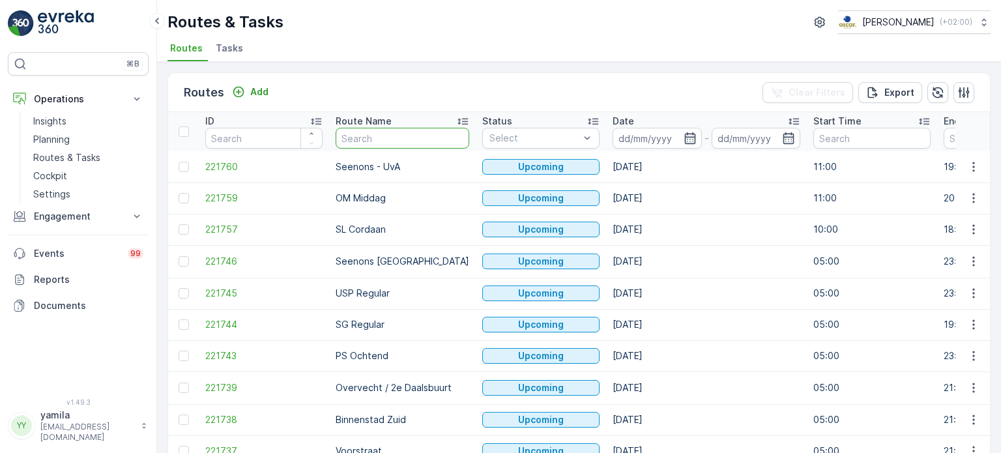
click at [362, 140] on input "text" at bounding box center [402, 138] width 134 height 21
type input "ps middag"
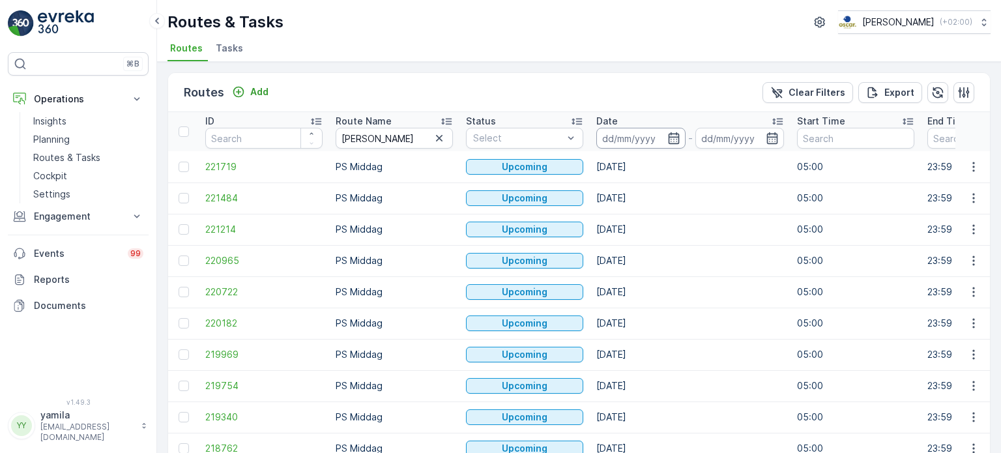
click at [643, 131] on input at bounding box center [640, 138] width 89 height 21
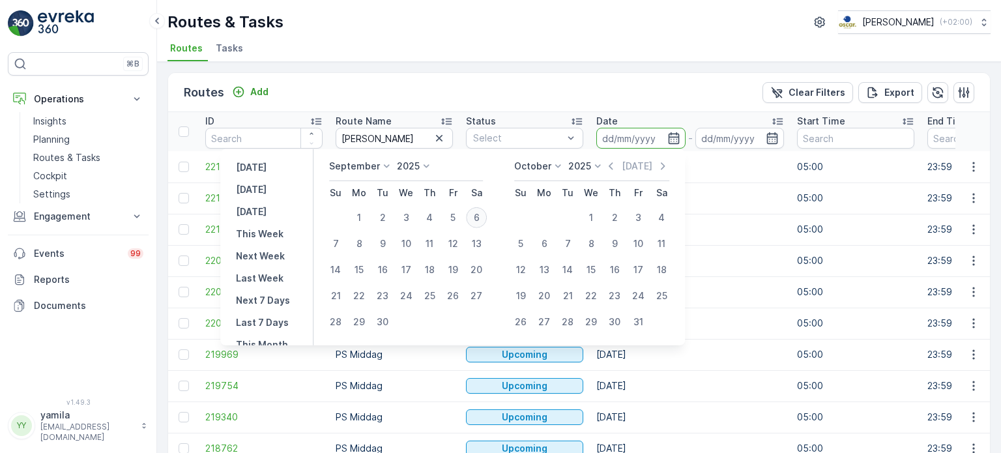
click at [481, 212] on div "6" at bounding box center [476, 217] width 21 height 21
type input "[DATE]"
click at [481, 212] on div "6" at bounding box center [476, 217] width 21 height 21
type input "[DATE]"
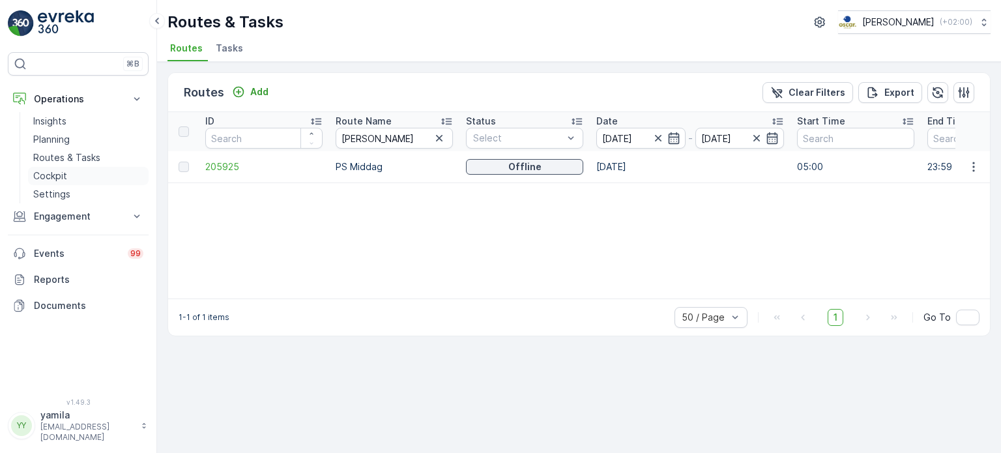
click at [70, 171] on link "Cockpit" at bounding box center [88, 176] width 121 height 18
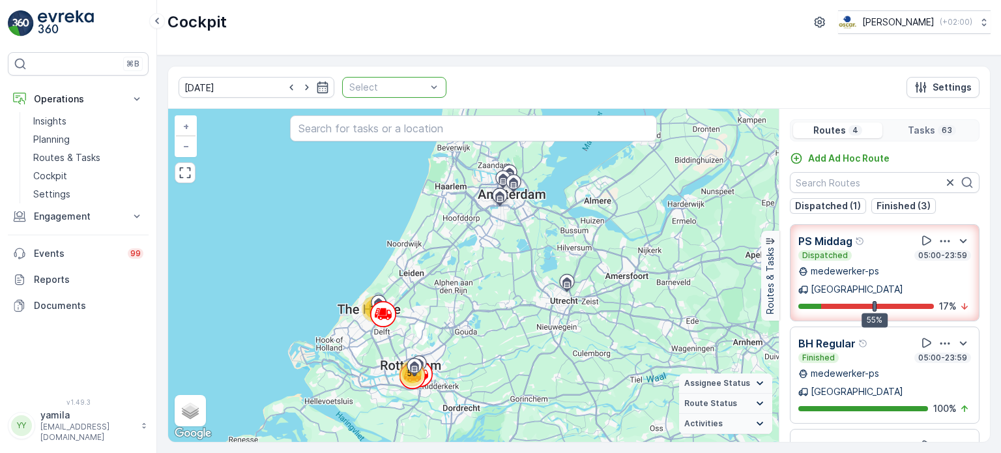
drag, startPoint x: 440, startPoint y: 87, endPoint x: 413, endPoint y: 88, distance: 27.4
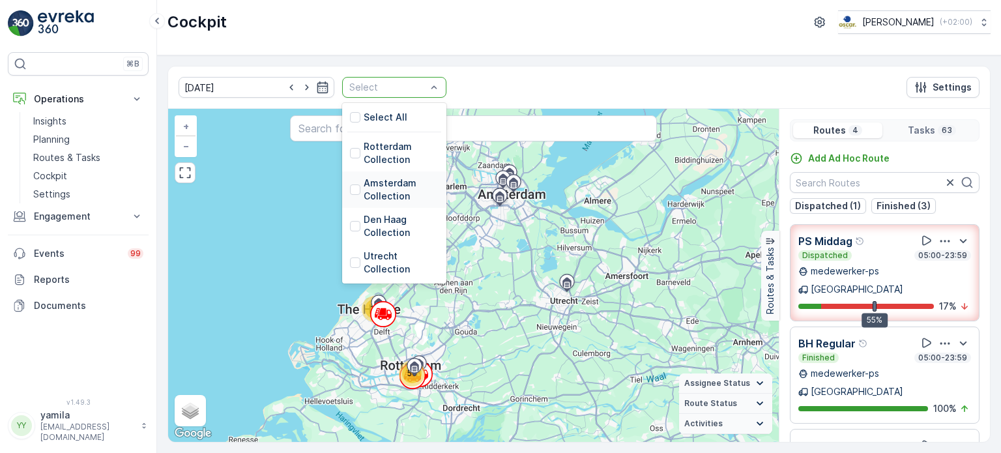
click at [350, 198] on div "Amsterdam Collection" at bounding box center [394, 190] width 89 height 26
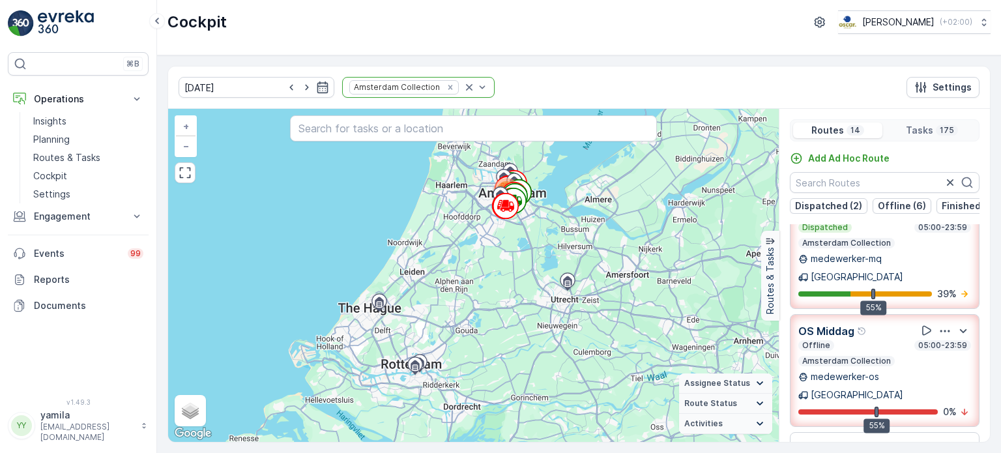
scroll to position [29, 0]
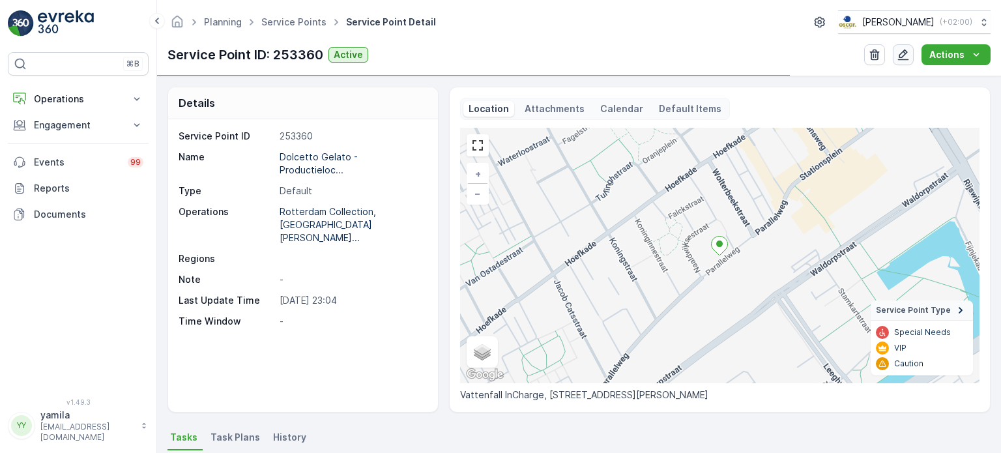
click at [908, 54] on icon "button" at bounding box center [902, 54] width 13 height 13
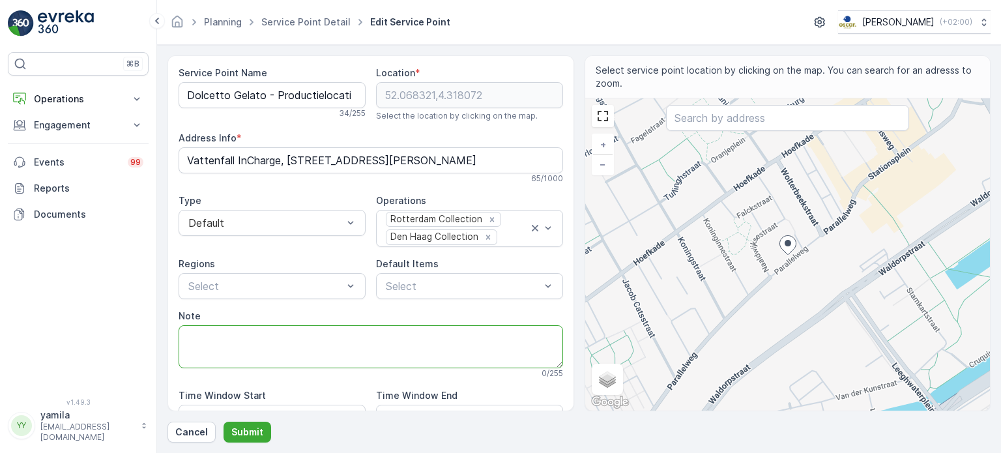
click at [237, 341] on textarea "Note" at bounding box center [370, 346] width 384 height 43
paste textarea "06 53743631"
type textarea "Abdul bellen als luik dicht is: 06 53743631"
click at [246, 429] on p "Submit" at bounding box center [247, 431] width 32 height 13
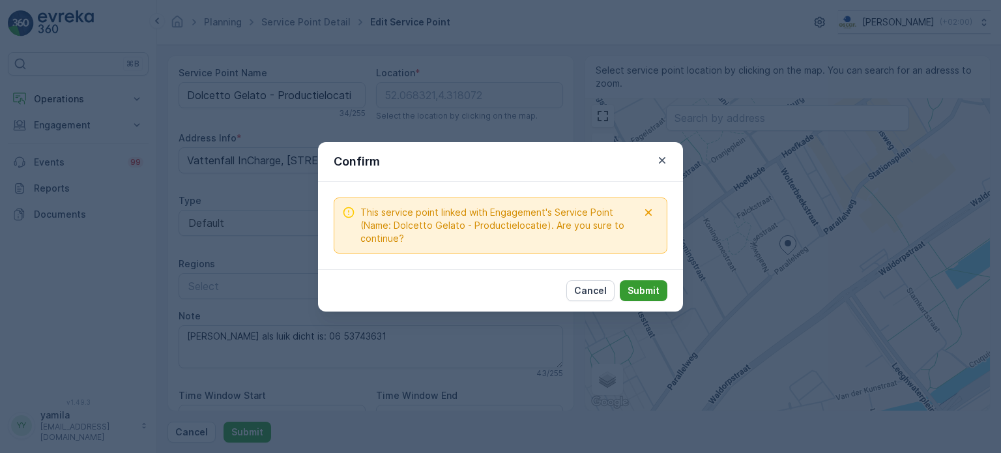
click at [650, 292] on p "Submit" at bounding box center [643, 290] width 32 height 13
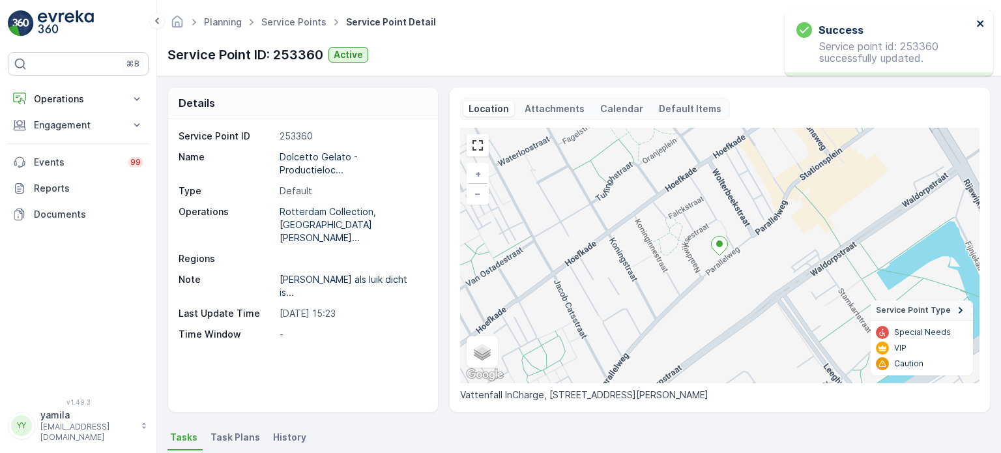
click at [978, 25] on icon "close" at bounding box center [979, 23] width 7 height 7
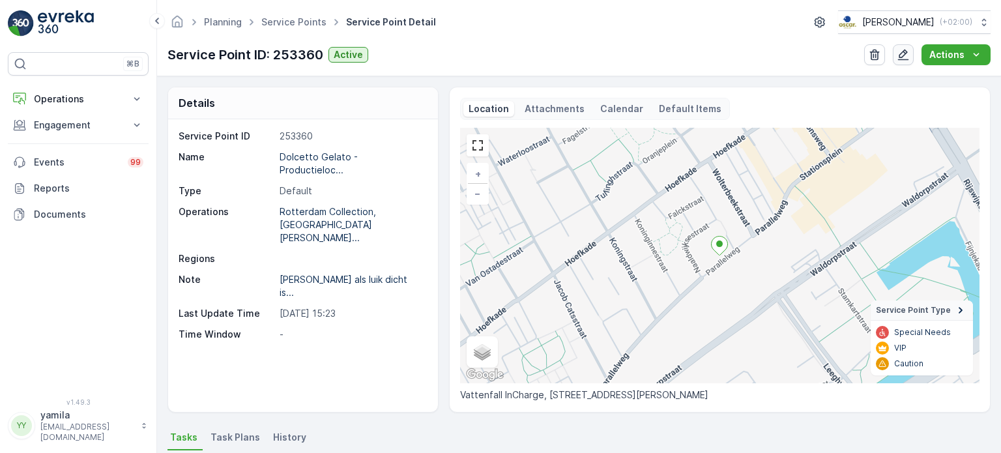
drag, startPoint x: 908, startPoint y: 65, endPoint x: 900, endPoint y: 52, distance: 15.2
click at [900, 52] on div "Planning Service Points Service Point Detail Oscar Circulair ( +02:00 ) Service…" at bounding box center [579, 38] width 844 height 76
click at [900, 52] on icon "button" at bounding box center [902, 54] width 13 height 13
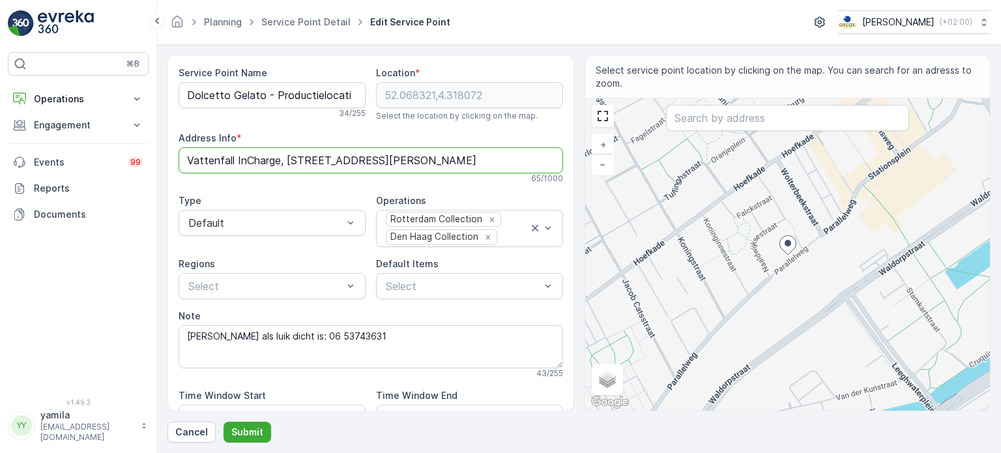
click at [362, 160] on Info "Vattenfall InCharge, Parallelweg 41A, 2525 NB Den Haag, Nederland" at bounding box center [370, 160] width 384 height 26
type Info "Vattenfall InCharge, Parallelweg 43, 2525 NB Den Haag, Nederland"
click at [242, 429] on p "Submit" at bounding box center [247, 431] width 32 height 13
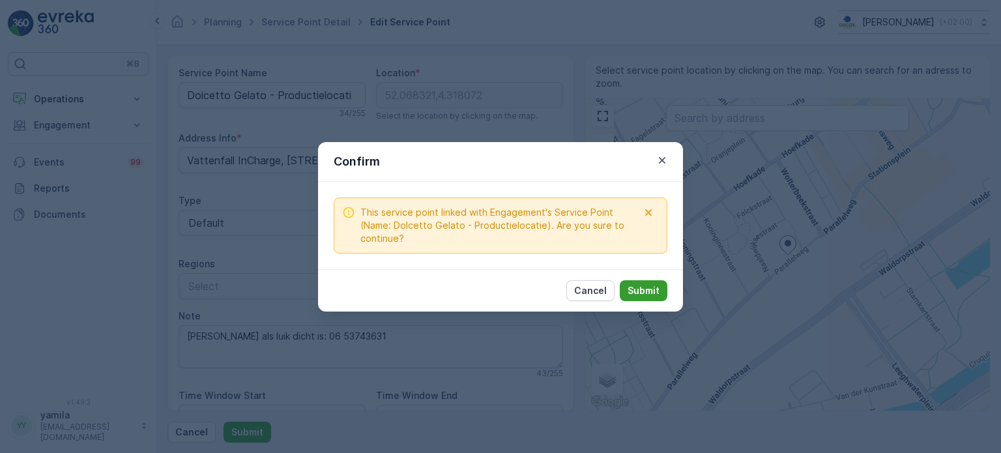
click at [629, 291] on p "Submit" at bounding box center [643, 290] width 32 height 13
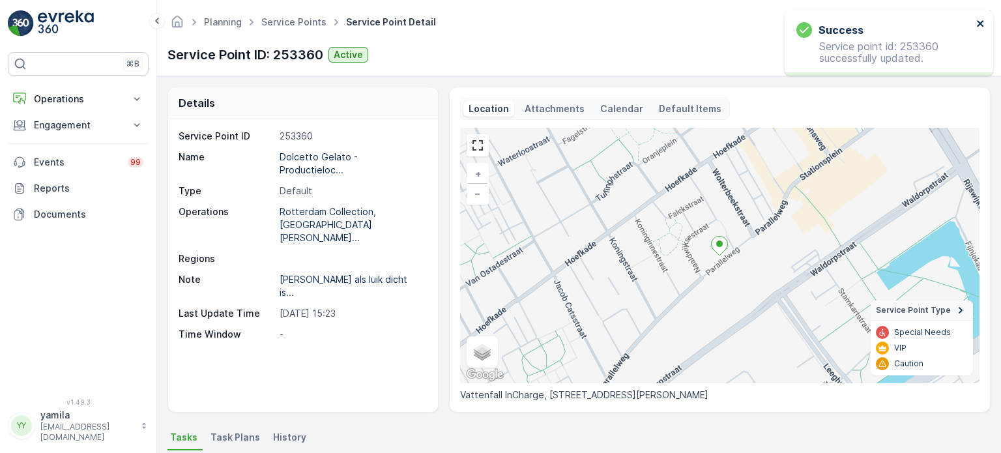
click at [983, 23] on icon "close" at bounding box center [980, 23] width 9 height 10
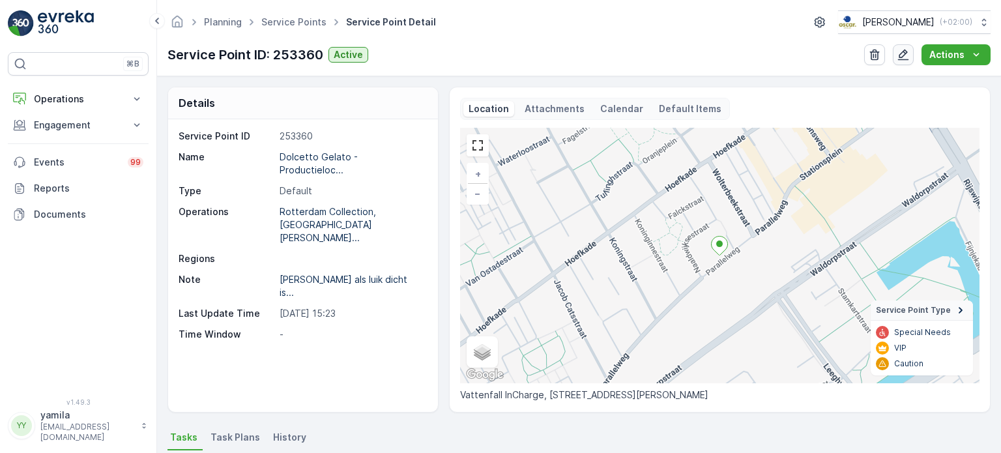
click at [904, 58] on icon "button" at bounding box center [902, 54] width 13 height 13
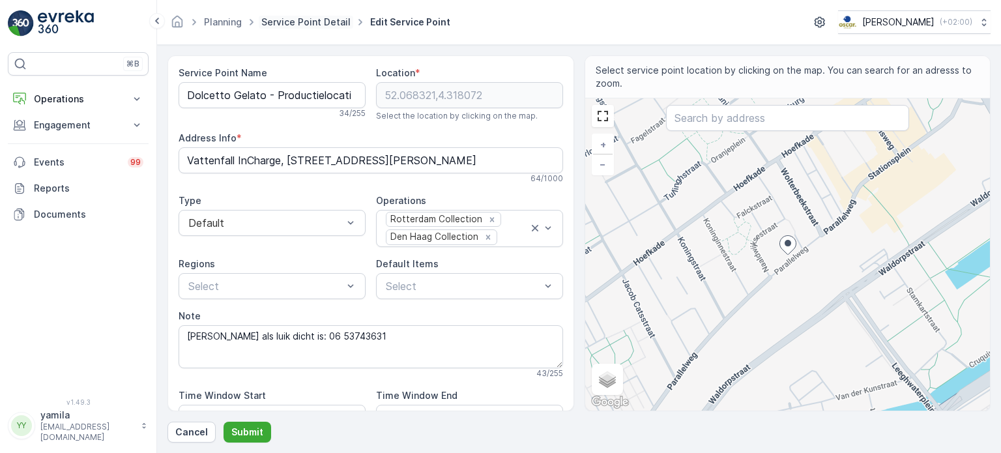
click at [302, 16] on link "Service Point Detail" at bounding box center [305, 21] width 89 height 11
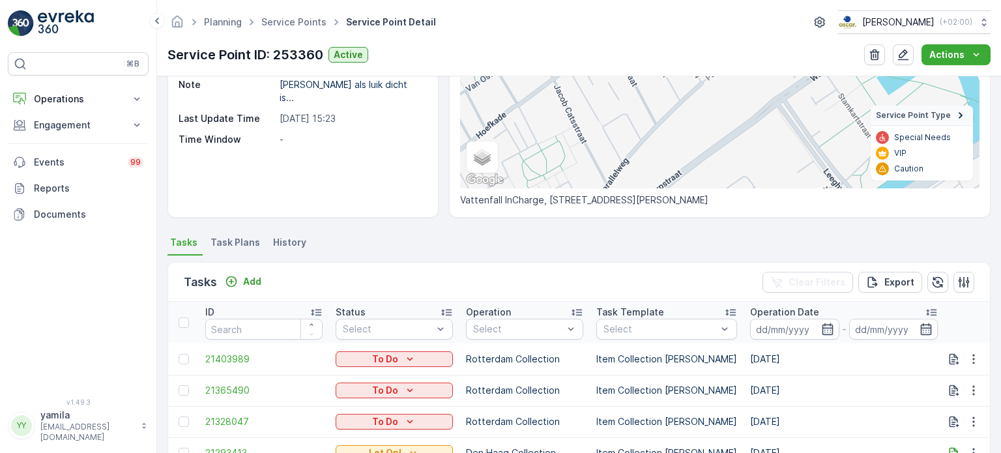
scroll to position [200, 0]
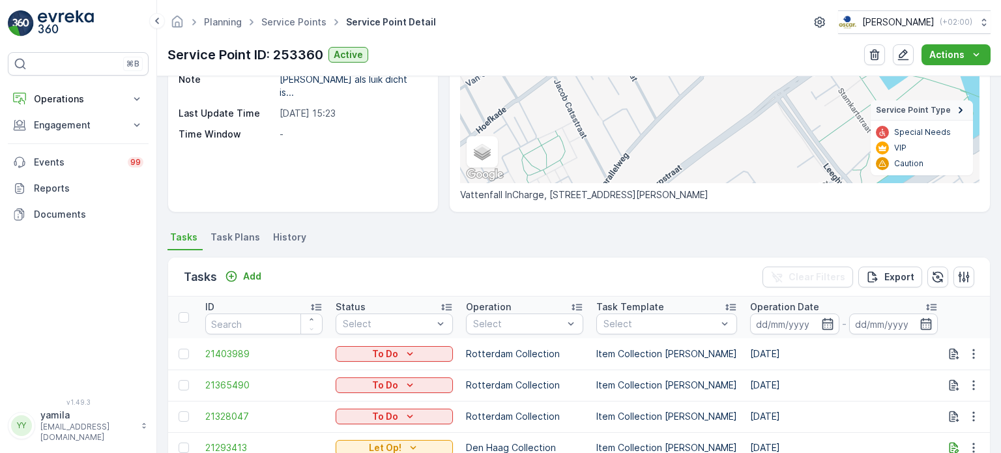
click at [232, 242] on span "Task Plans" at bounding box center [235, 237] width 50 height 13
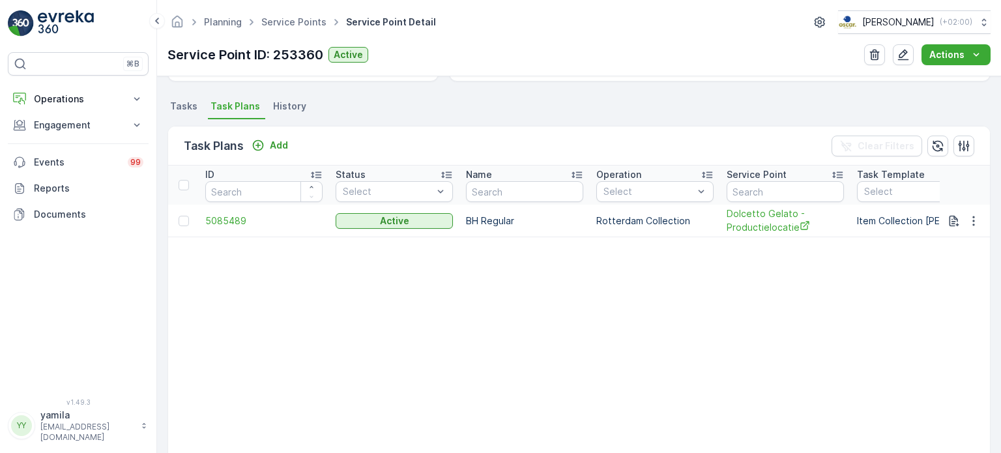
scroll to position [350, 0]
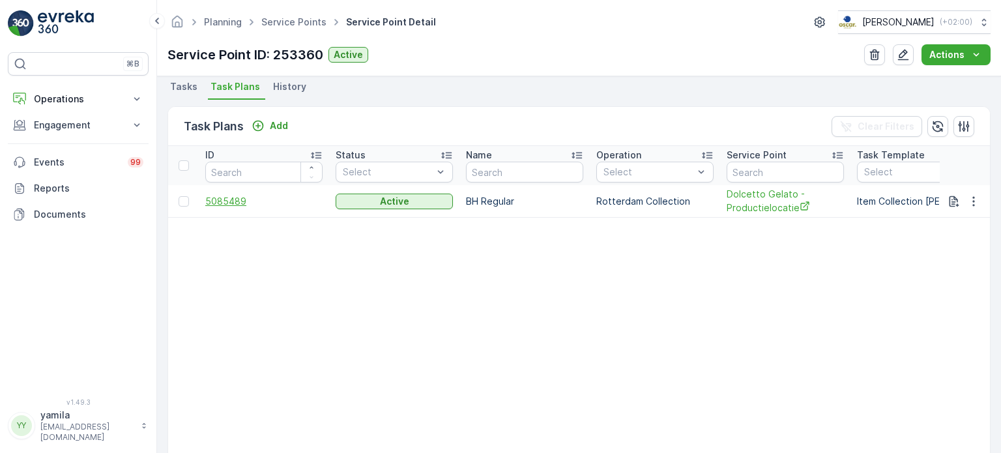
click at [224, 201] on span "5085489" at bounding box center [263, 201] width 117 height 13
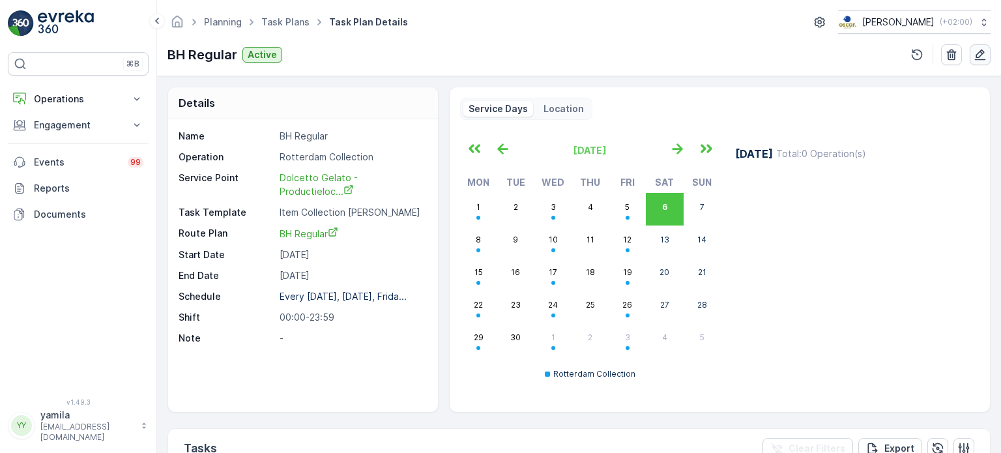
click at [975, 53] on icon "button" at bounding box center [979, 54] width 13 height 13
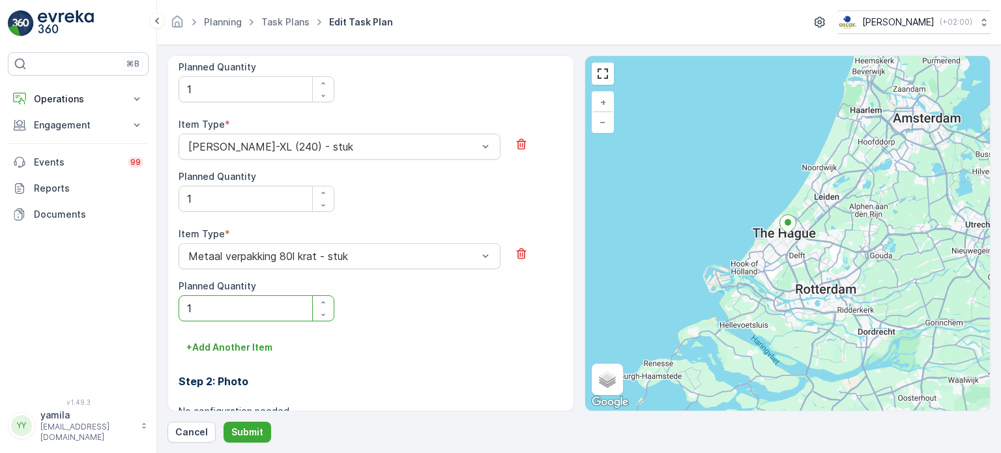
scroll to position [726, 0]
click at [78, 98] on p "Operations" at bounding box center [78, 99] width 89 height 13
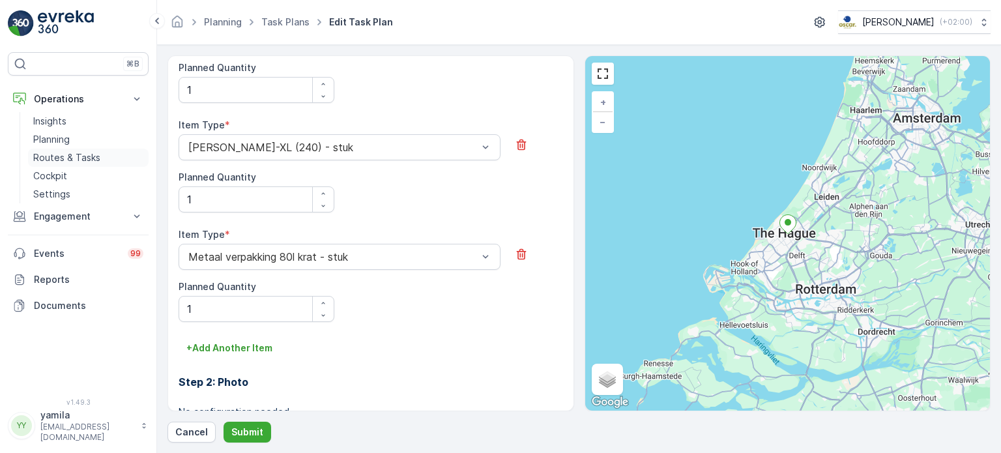
click at [72, 156] on p "Routes & Tasks" at bounding box center [66, 157] width 67 height 13
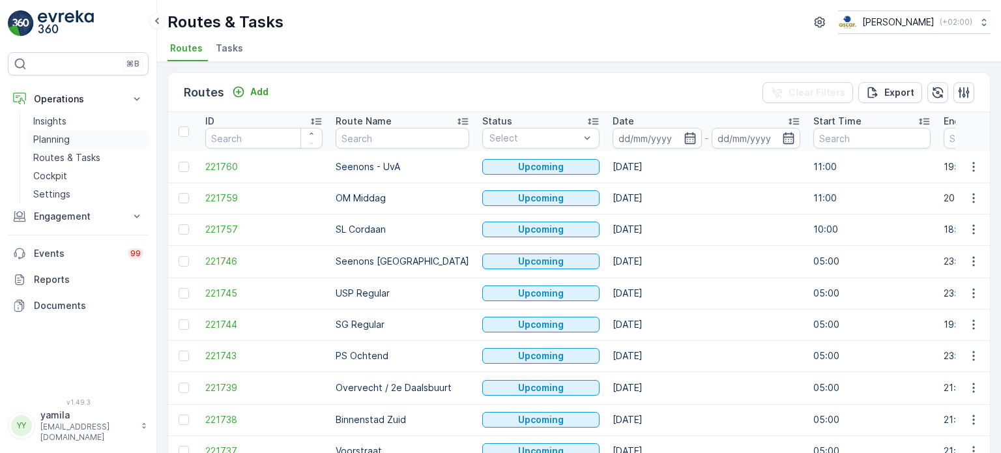
click at [80, 141] on link "Planning" at bounding box center [88, 139] width 121 height 18
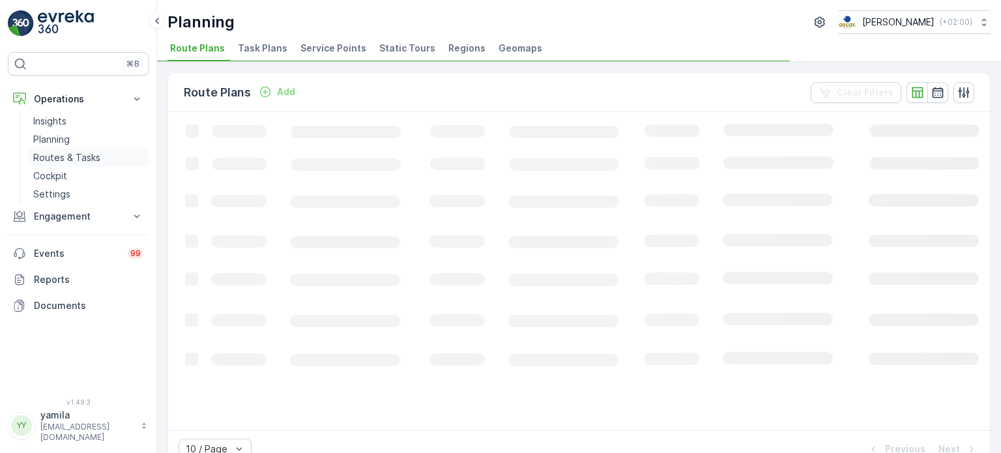
click at [78, 151] on p "Routes & Tasks" at bounding box center [66, 157] width 67 height 13
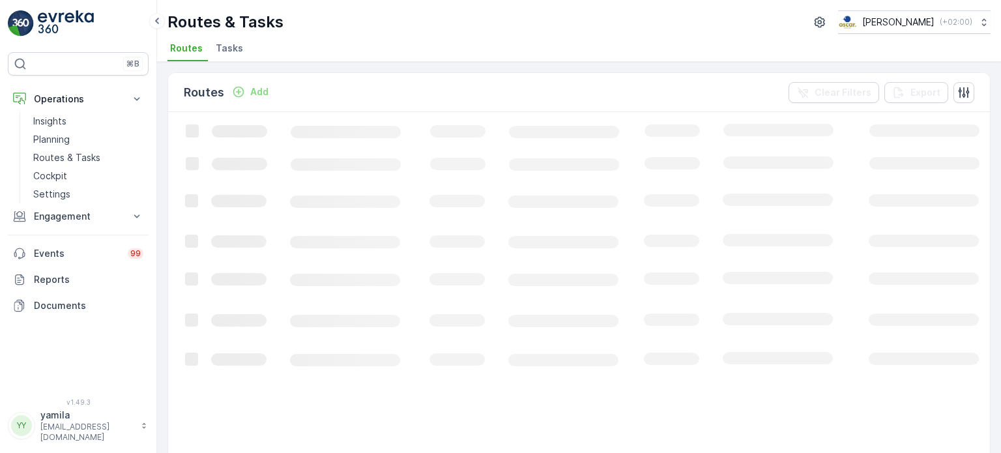
click at [224, 42] on span "Tasks" at bounding box center [229, 48] width 27 height 13
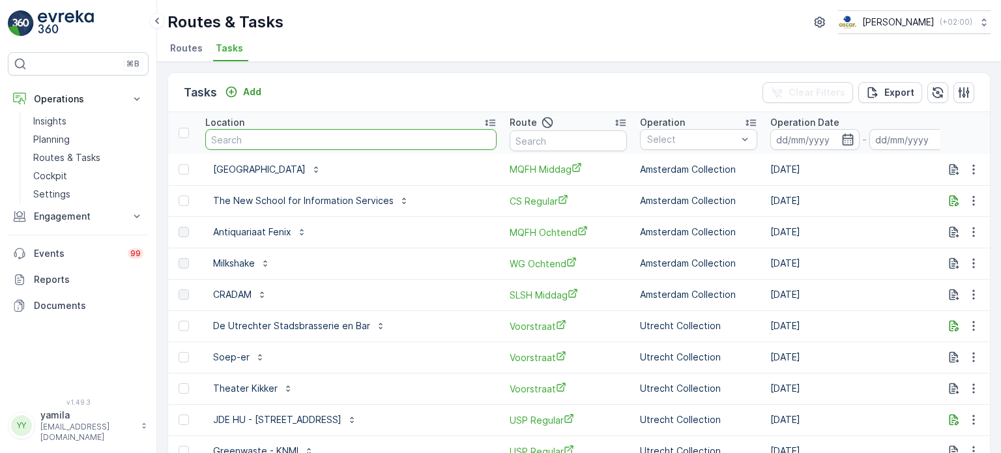
click at [255, 139] on input "text" at bounding box center [350, 139] width 291 height 21
type input "kapitein anna"
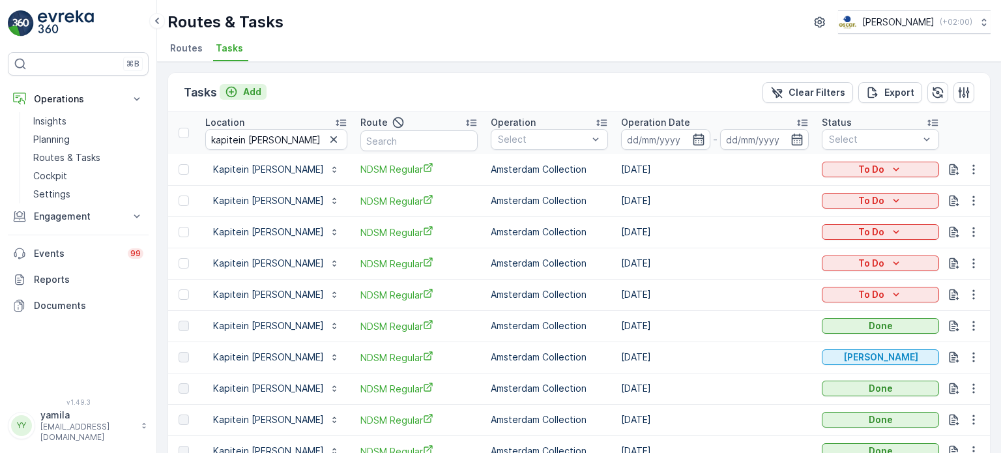
click at [254, 94] on p "Add" at bounding box center [252, 91] width 18 height 13
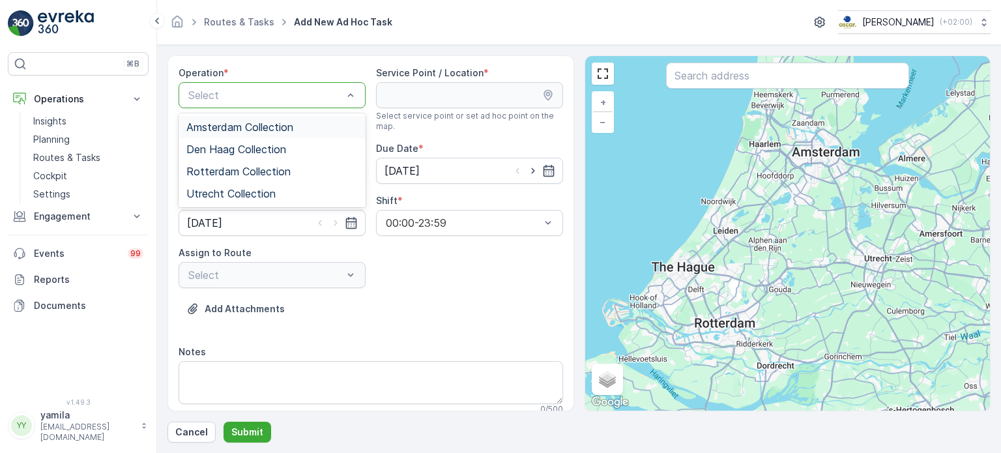
click at [218, 122] on span "Amsterdam Collection" at bounding box center [239, 127] width 107 height 12
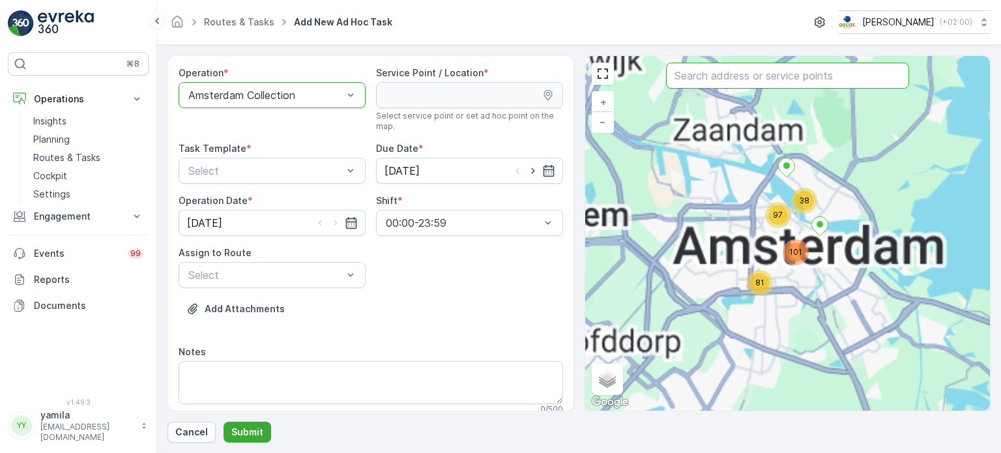
click at [721, 76] on input "text" at bounding box center [787, 76] width 243 height 26
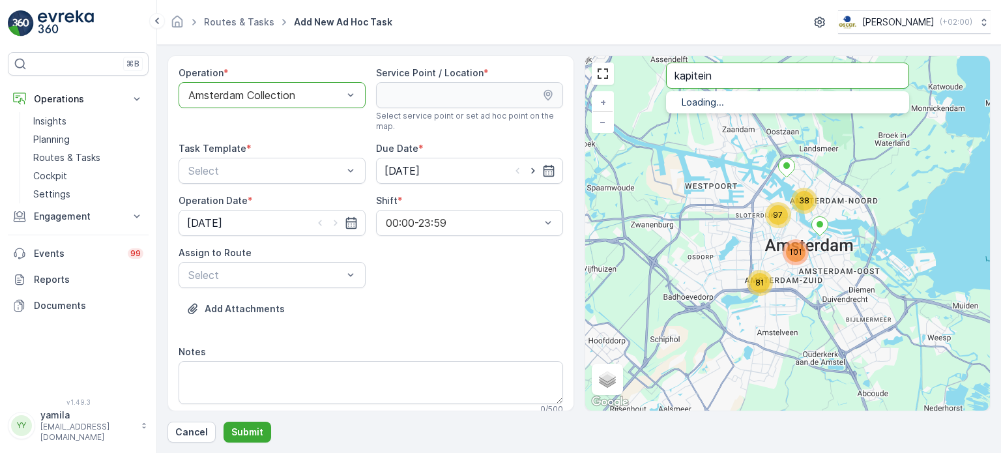
type input "kapitein"
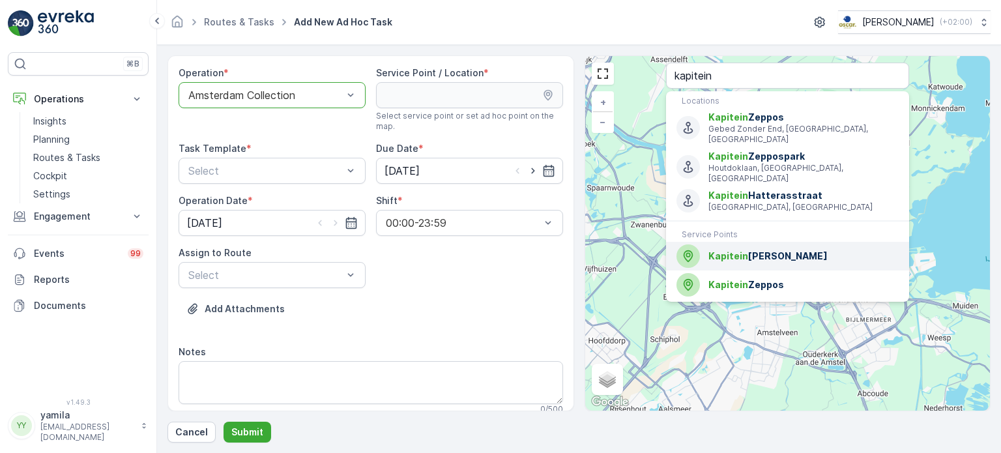
click at [726, 244] on div "Kapitein Anna" at bounding box center [787, 255] width 222 height 23
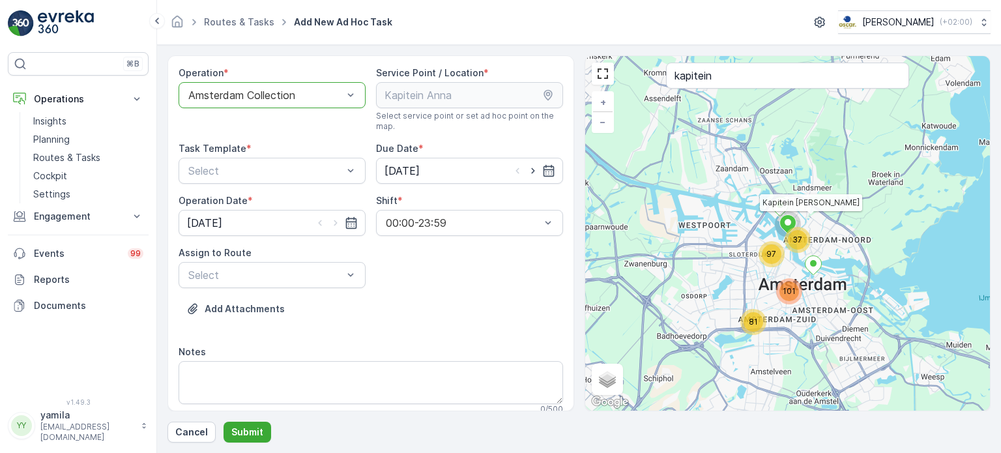
click at [522, 171] on div at bounding box center [533, 170] width 44 height 13
click at [526, 171] on icon "button" at bounding box center [532, 170] width 13 height 13
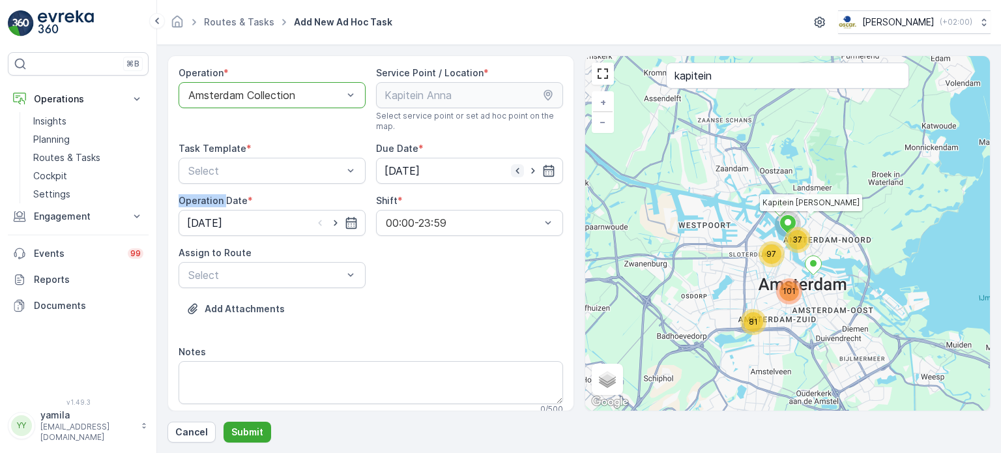
click at [511, 172] on icon "button" at bounding box center [517, 170] width 13 height 13
type input "[DATE]"
click at [335, 223] on icon "button" at bounding box center [335, 222] width 13 height 13
type input "[DATE]"
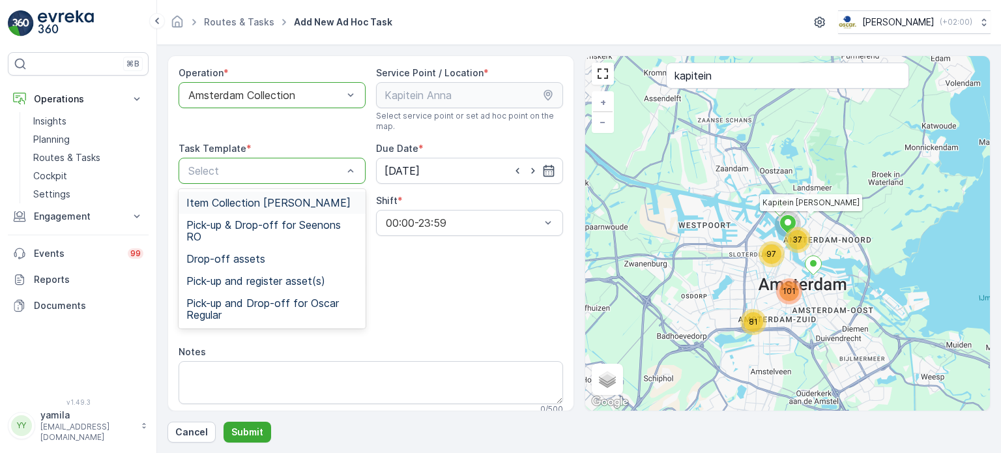
click at [315, 180] on div "Select" at bounding box center [271, 171] width 187 height 26
click at [278, 202] on span "Item Collection [PERSON_NAME]" at bounding box center [268, 203] width 164 height 12
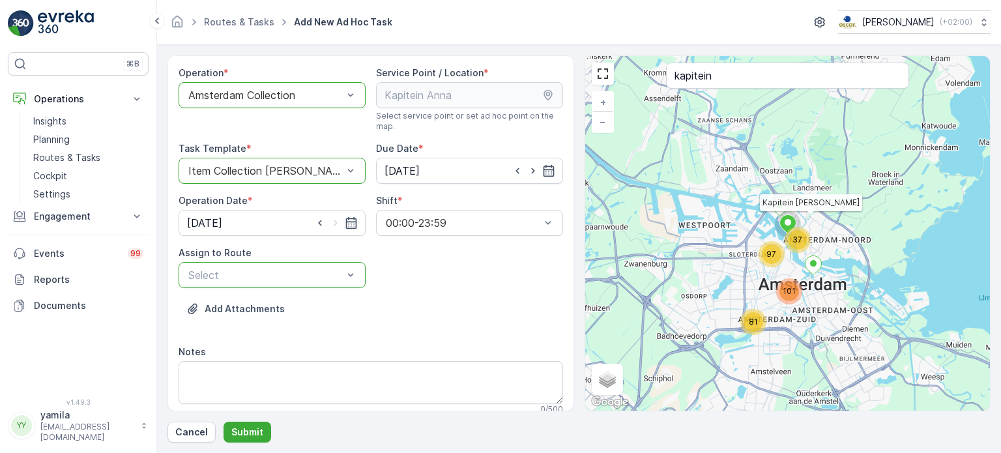
click at [249, 273] on div at bounding box center [265, 275] width 157 height 12
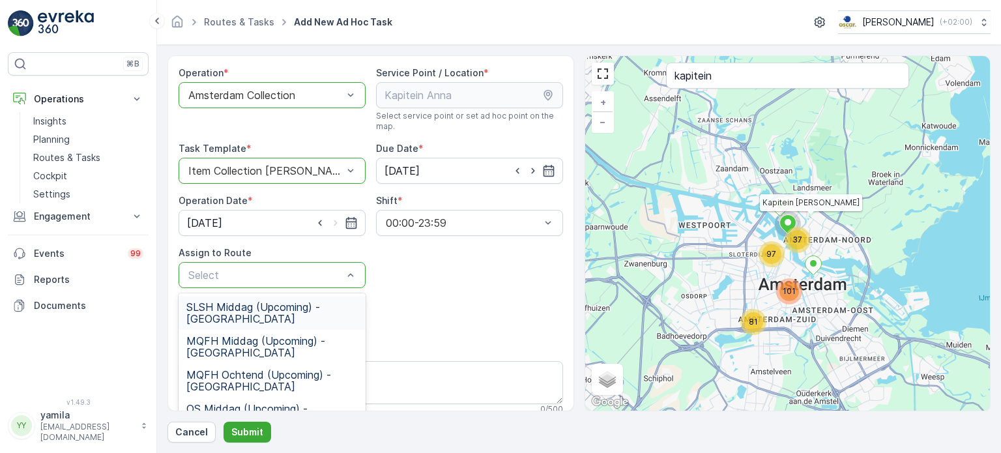
click at [249, 273] on div at bounding box center [265, 275] width 157 height 12
type input "ndsm"
click at [248, 317] on span "NDSM Middag (Upcoming) - Amsterdam" at bounding box center [271, 312] width 171 height 23
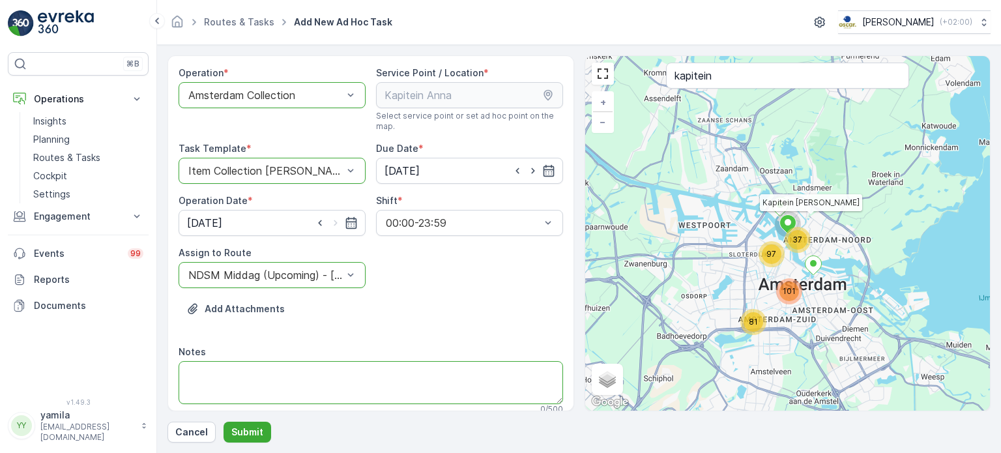
click at [289, 374] on textarea "Notes" at bounding box center [370, 382] width 384 height 43
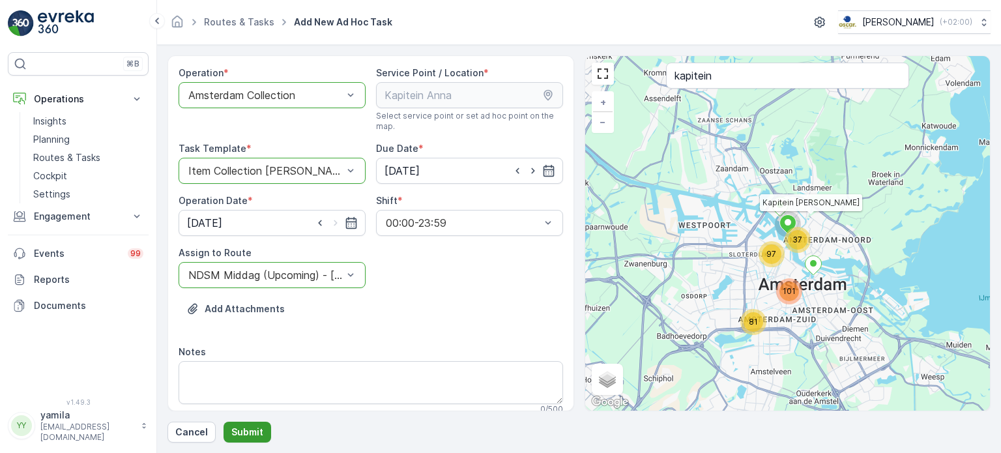
click at [246, 429] on p "Submit" at bounding box center [247, 431] width 32 height 13
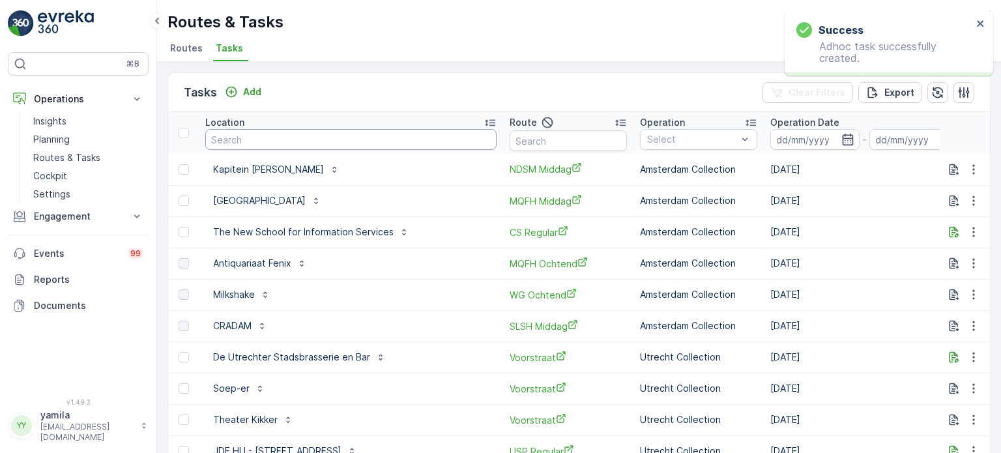
click at [271, 146] on input "text" at bounding box center [350, 139] width 291 height 21
type input "dolcett"
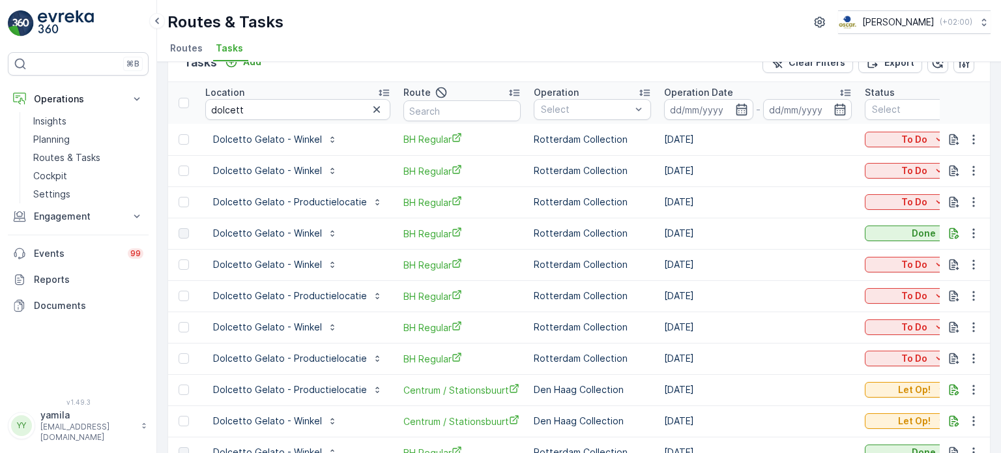
scroll to position [29, 0]
click at [248, 67] on p "Add" at bounding box center [252, 63] width 18 height 13
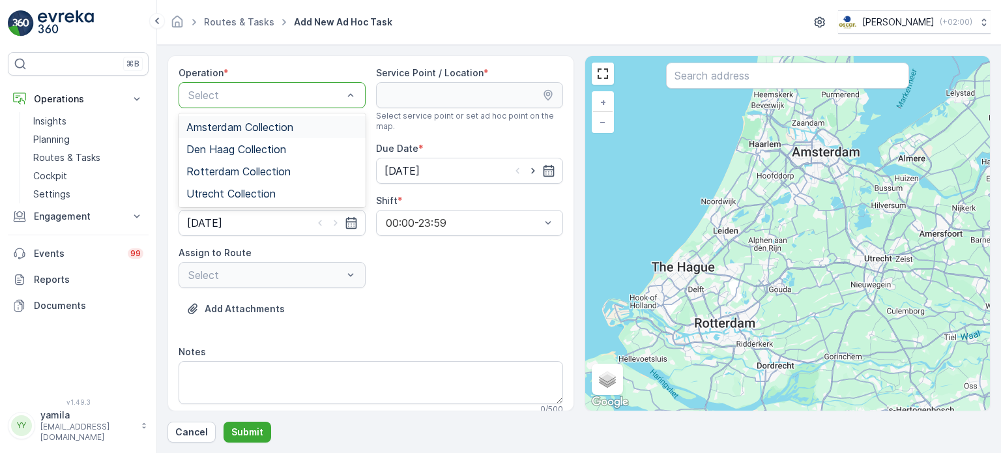
click at [223, 125] on span "Amsterdam Collection" at bounding box center [239, 127] width 107 height 12
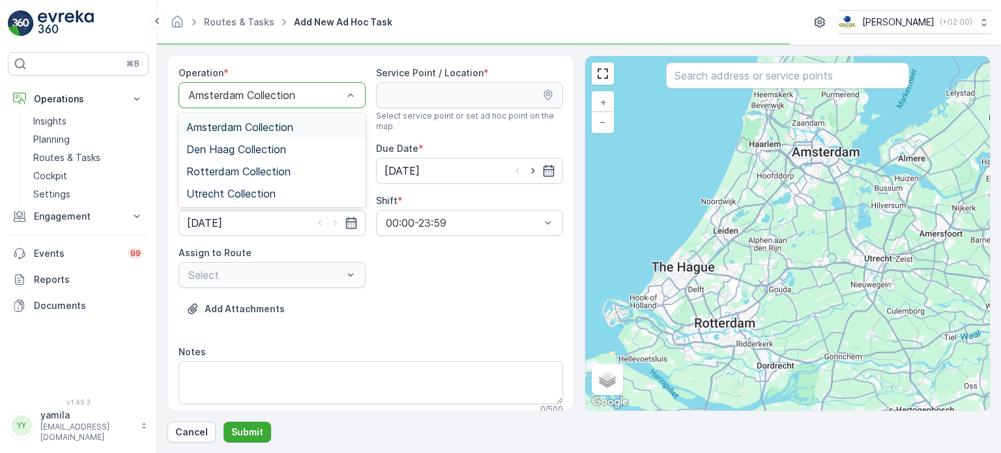
click at [259, 102] on div "Amsterdam Collection" at bounding box center [271, 95] width 187 height 26
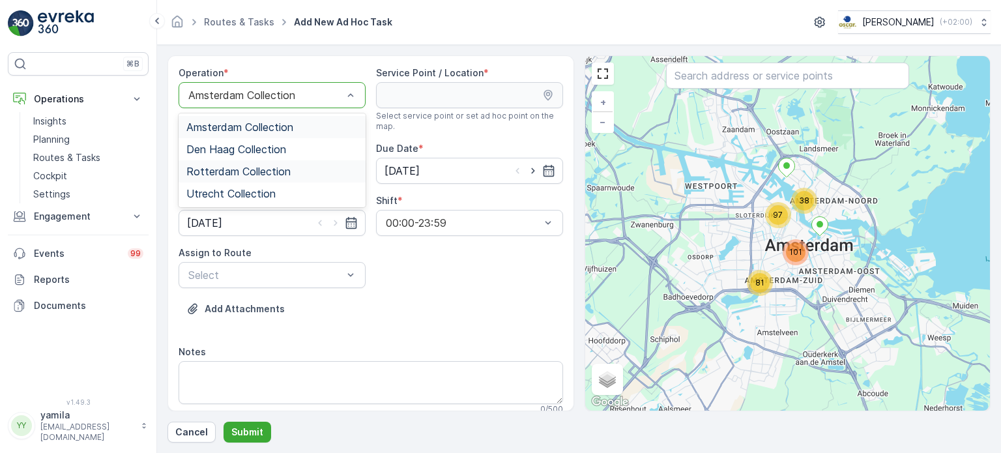
click at [270, 169] on span "Rotterdam Collection" at bounding box center [238, 171] width 104 height 12
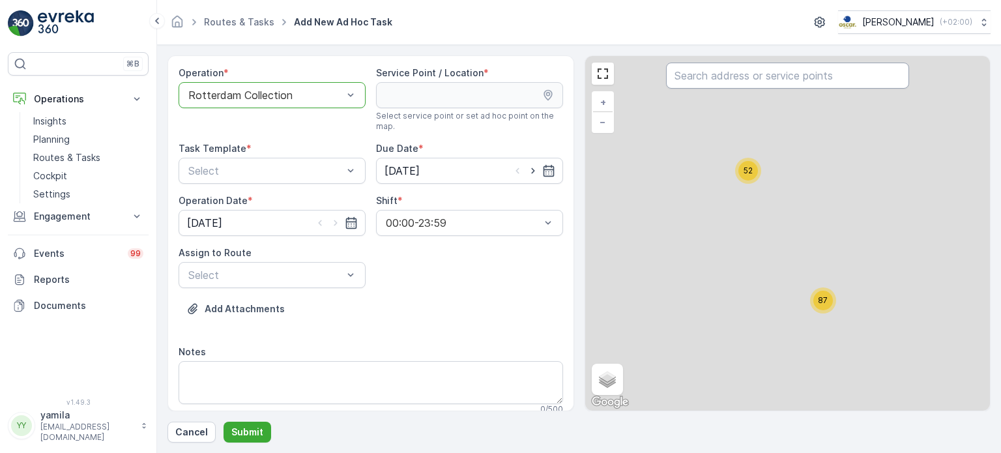
click at [751, 63] on input "text" at bounding box center [787, 76] width 243 height 26
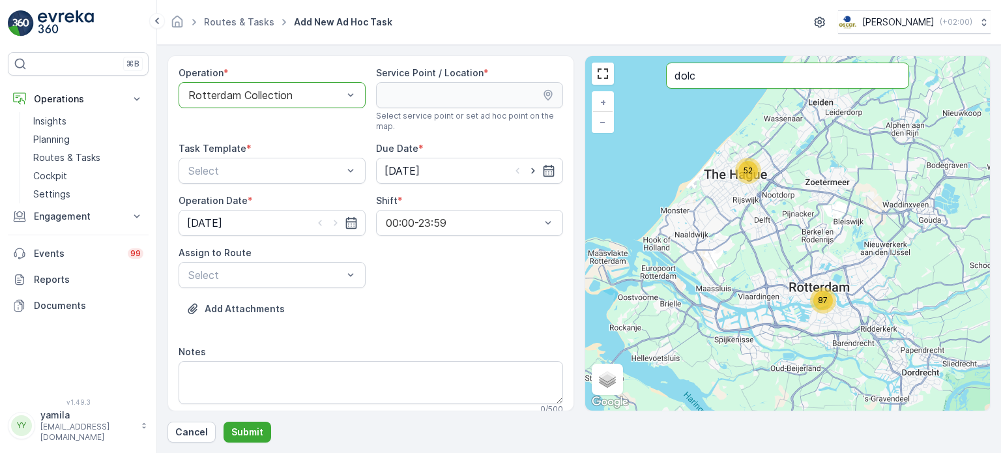
type input "dolc"
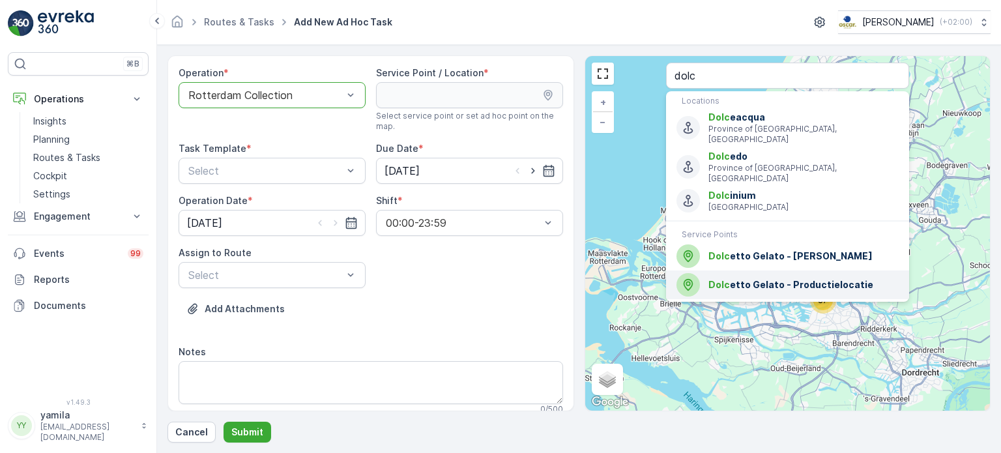
click at [778, 273] on div "Dolc etto Gelato - Productielocatie" at bounding box center [787, 284] width 222 height 23
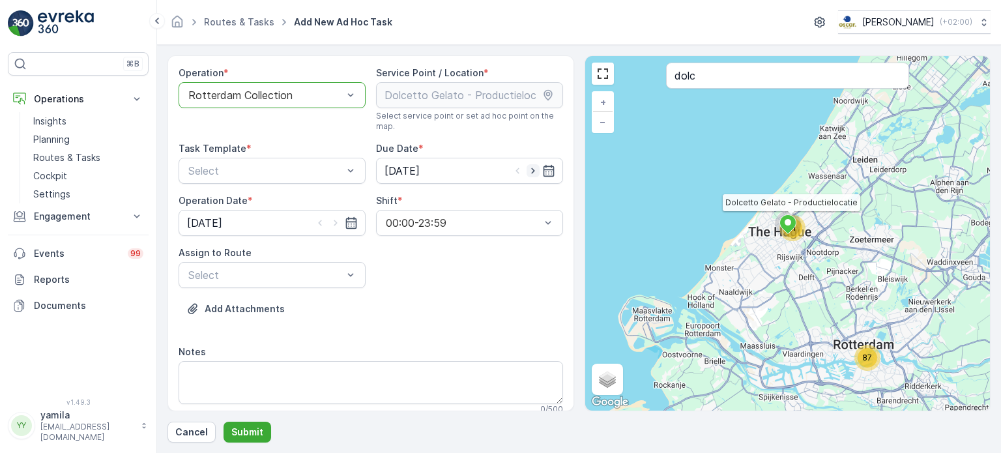
click at [532, 173] on icon "button" at bounding box center [532, 170] width 13 height 13
click at [517, 171] on icon "button" at bounding box center [517, 170] width 13 height 13
type input "[DATE]"
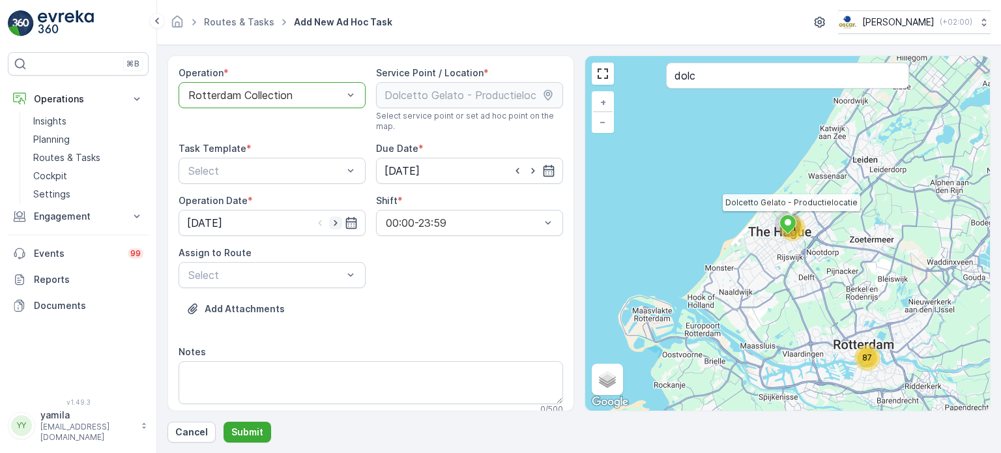
click at [336, 219] on icon "button" at bounding box center [335, 222] width 13 height 13
type input "[DATE]"
click at [318, 154] on div "Task Template * Select" at bounding box center [271, 163] width 187 height 42
click at [296, 186] on div "Operation * option Rotterdam Collection, selected. Rotterdam Collection Service…" at bounding box center [370, 245] width 384 height 358
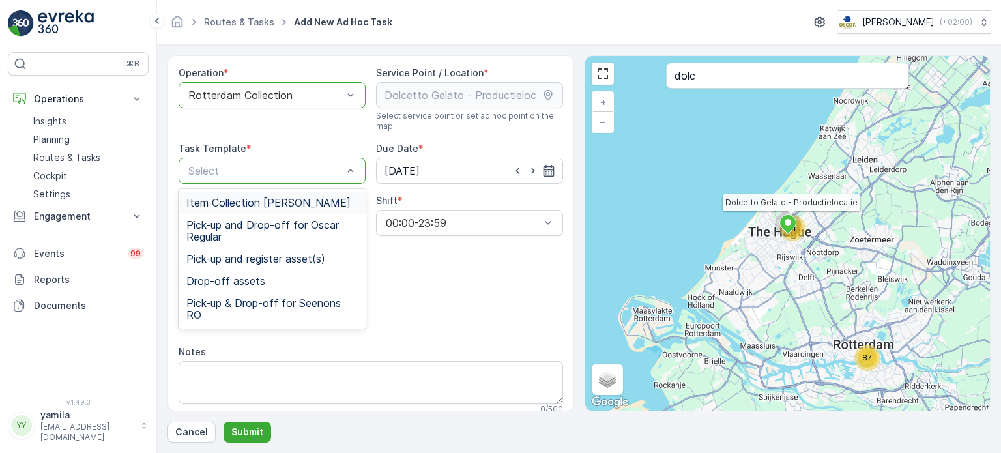
click at [264, 195] on div "Item Collection [PERSON_NAME]" at bounding box center [271, 203] width 187 height 22
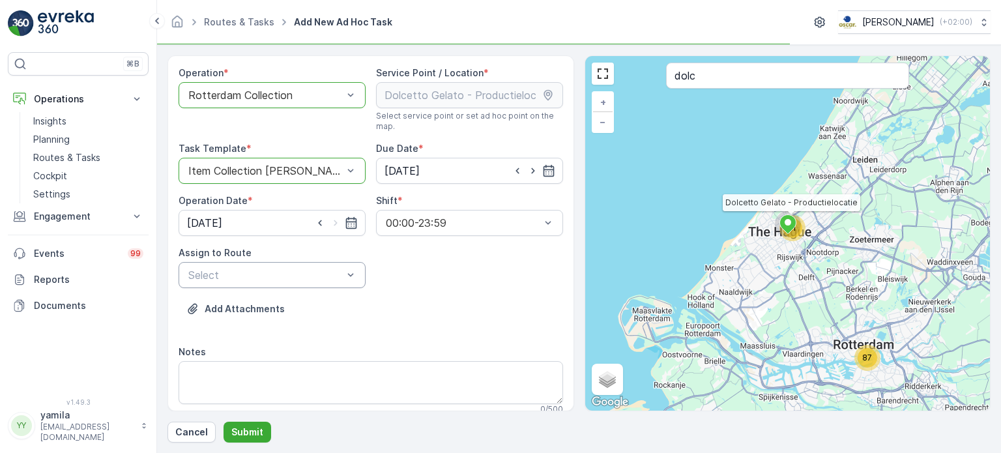
click at [232, 285] on div "Select" at bounding box center [271, 275] width 187 height 26
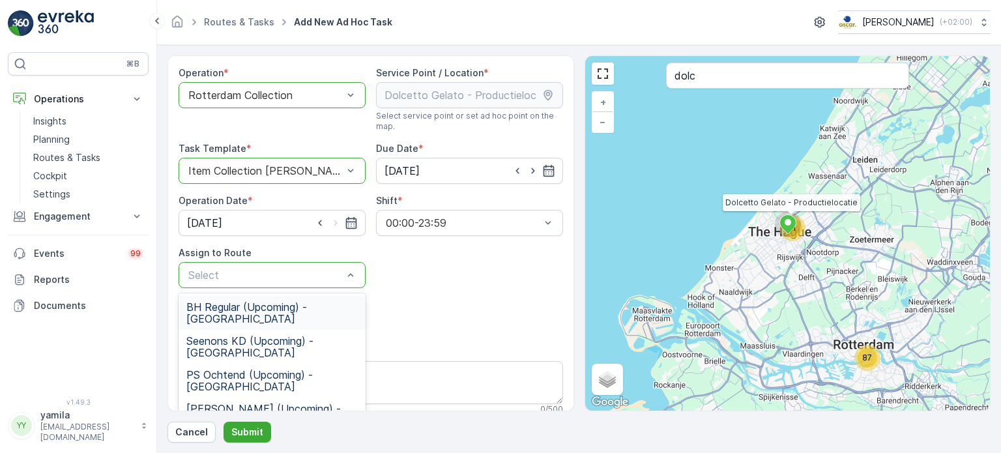
click at [232, 298] on div "BH Regular (Upcoming) - Rotterdam" at bounding box center [271, 313] width 187 height 34
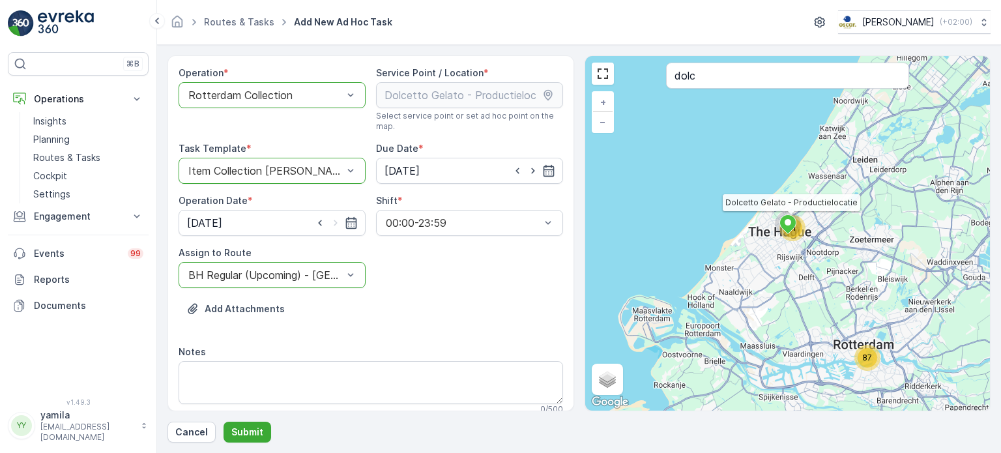
click at [229, 356] on div "Notes" at bounding box center [370, 351] width 384 height 13
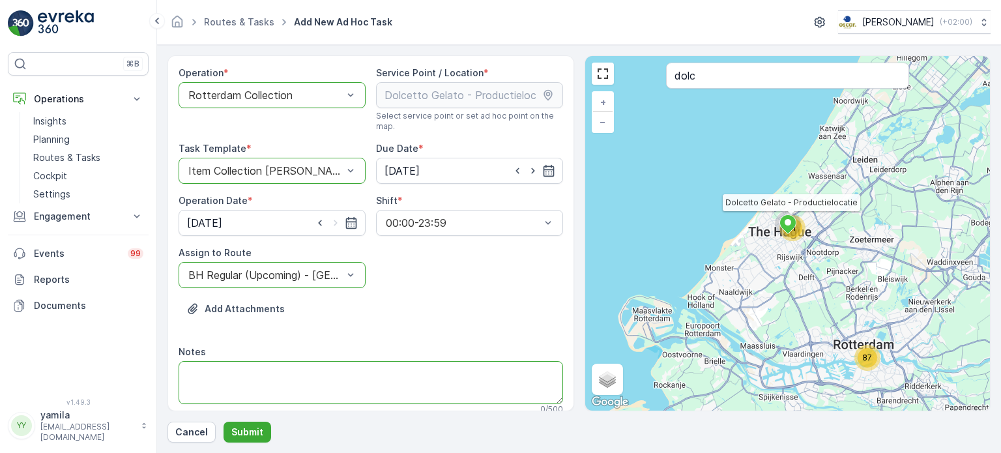
click at [222, 392] on textarea "Notes" at bounding box center [370, 382] width 384 height 43
type textarea "brengen 1 leeg metaal krat 80"
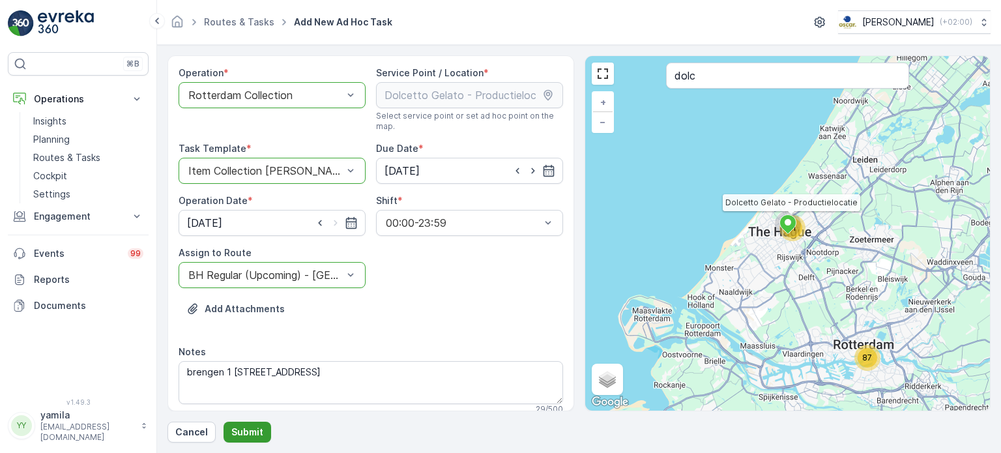
click at [248, 432] on p "Submit" at bounding box center [247, 431] width 32 height 13
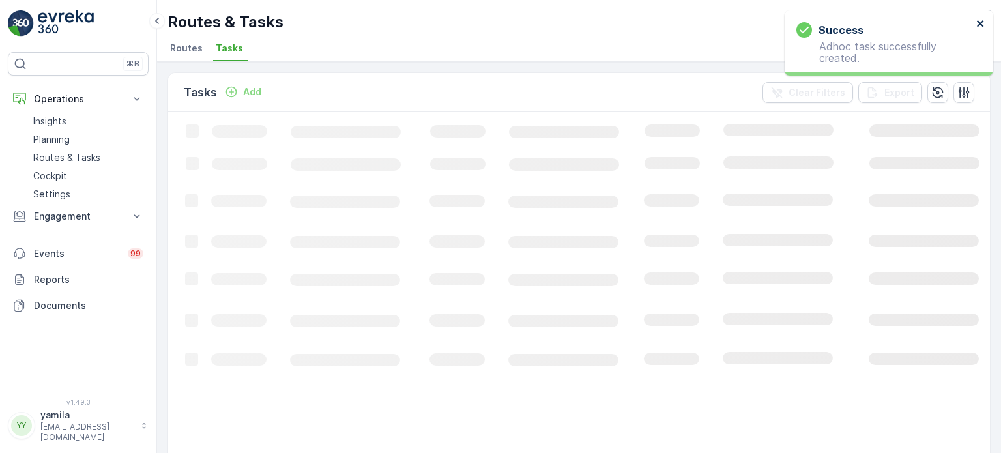
click at [978, 20] on icon "close" at bounding box center [980, 23] width 9 height 10
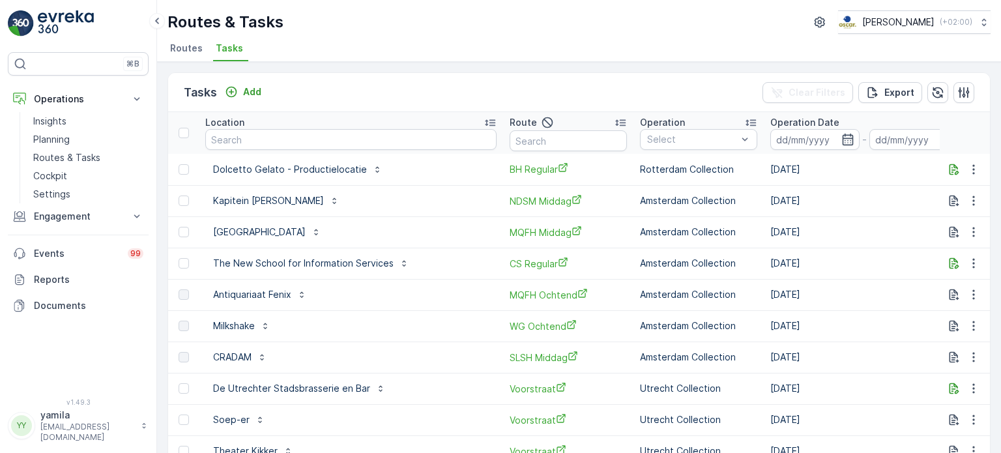
scroll to position [0, 82]
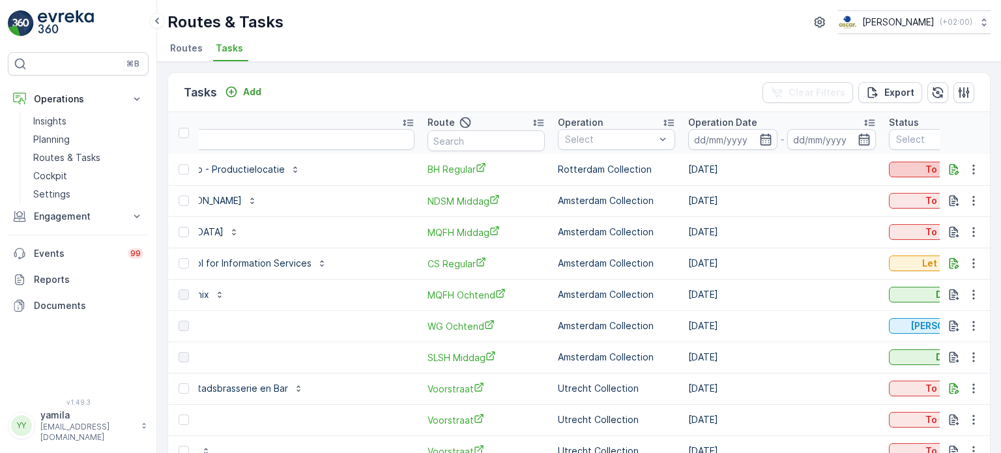
click at [894, 168] on div "To Do" at bounding box center [947, 169] width 107 height 13
click at [868, 185] on span "Let Op!" at bounding box center [878, 187] width 33 height 13
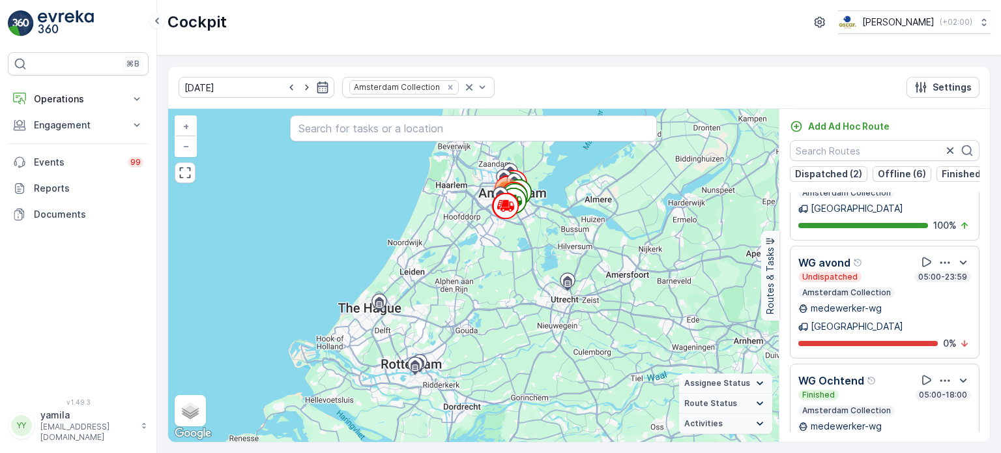
scroll to position [636, 0]
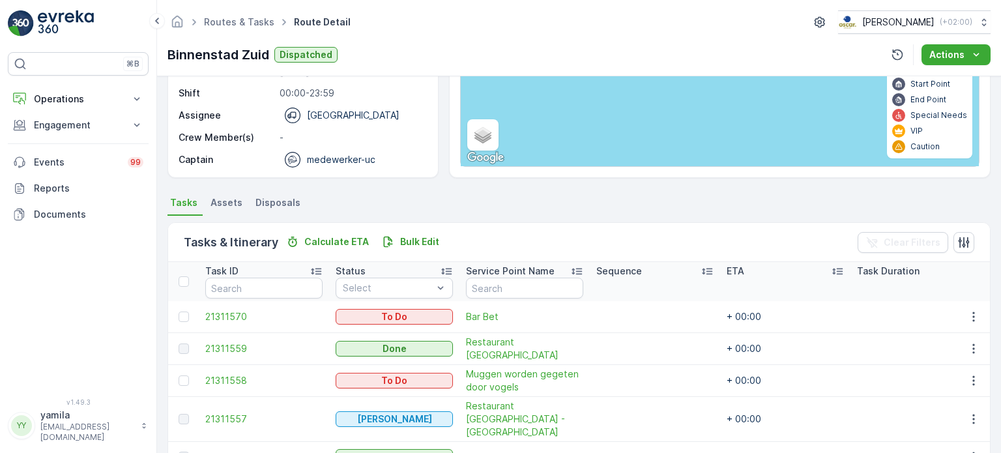
scroll to position [235, 0]
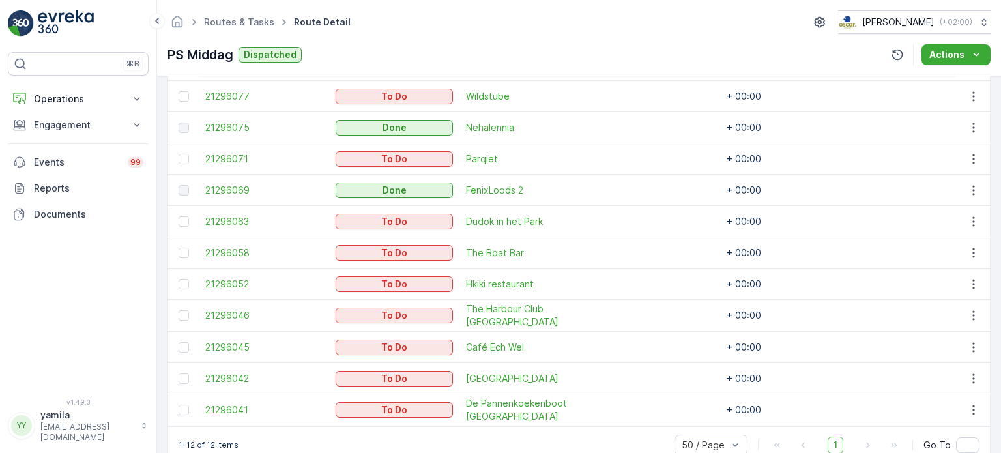
scroll to position [422, 0]
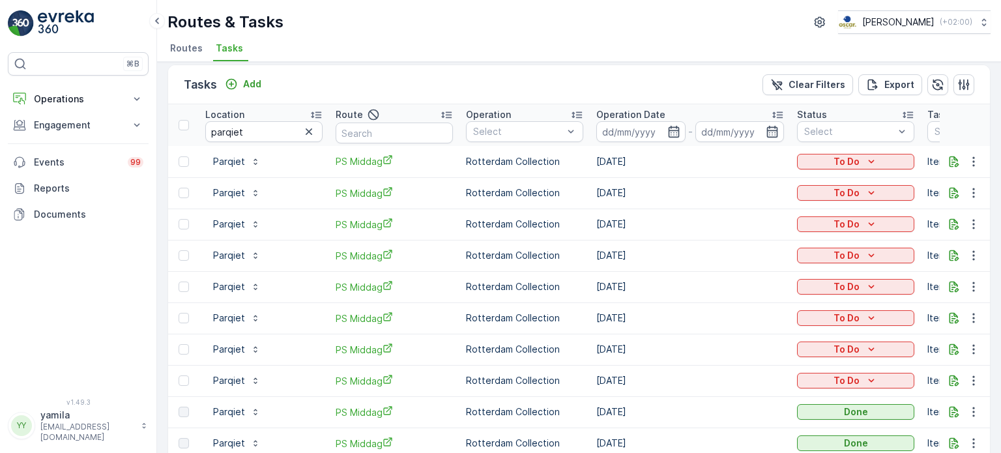
scroll to position [13, 0]
